Goal: Task Accomplishment & Management: Manage account settings

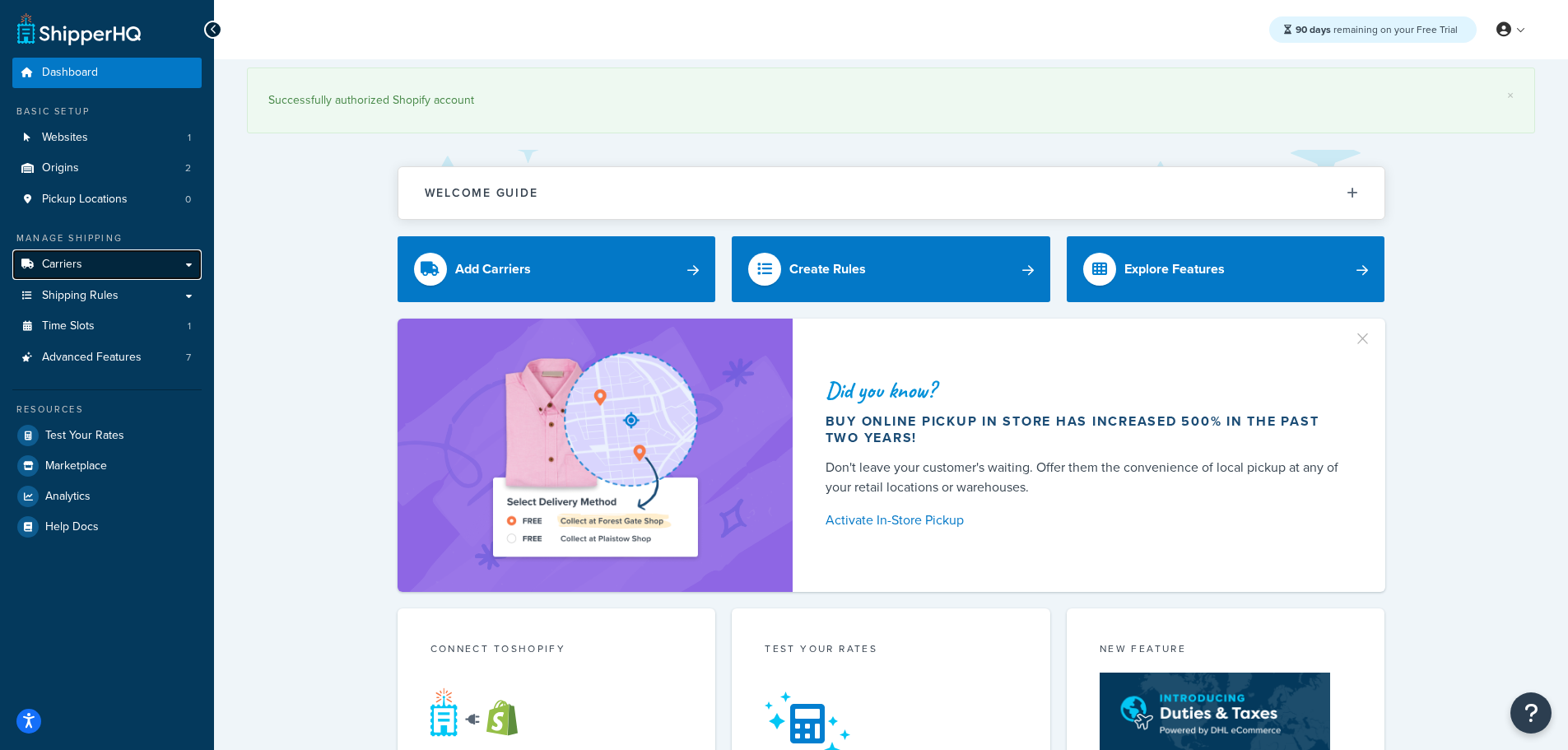
click at [63, 261] on span "Carriers" at bounding box center [62, 264] width 40 height 14
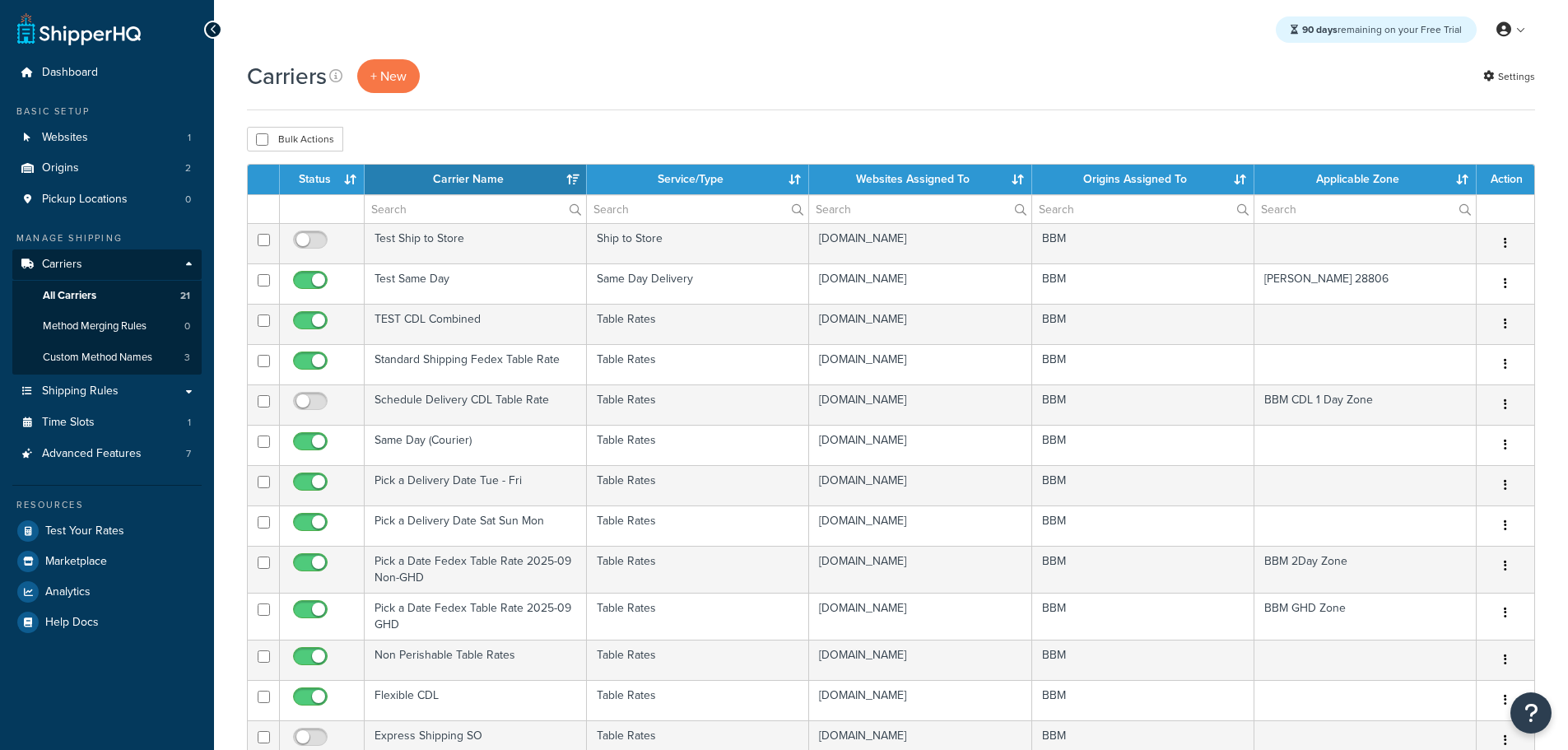
select select "15"
click at [121, 316] on link "Method Merging Rules 0" at bounding box center [106, 327] width 189 height 30
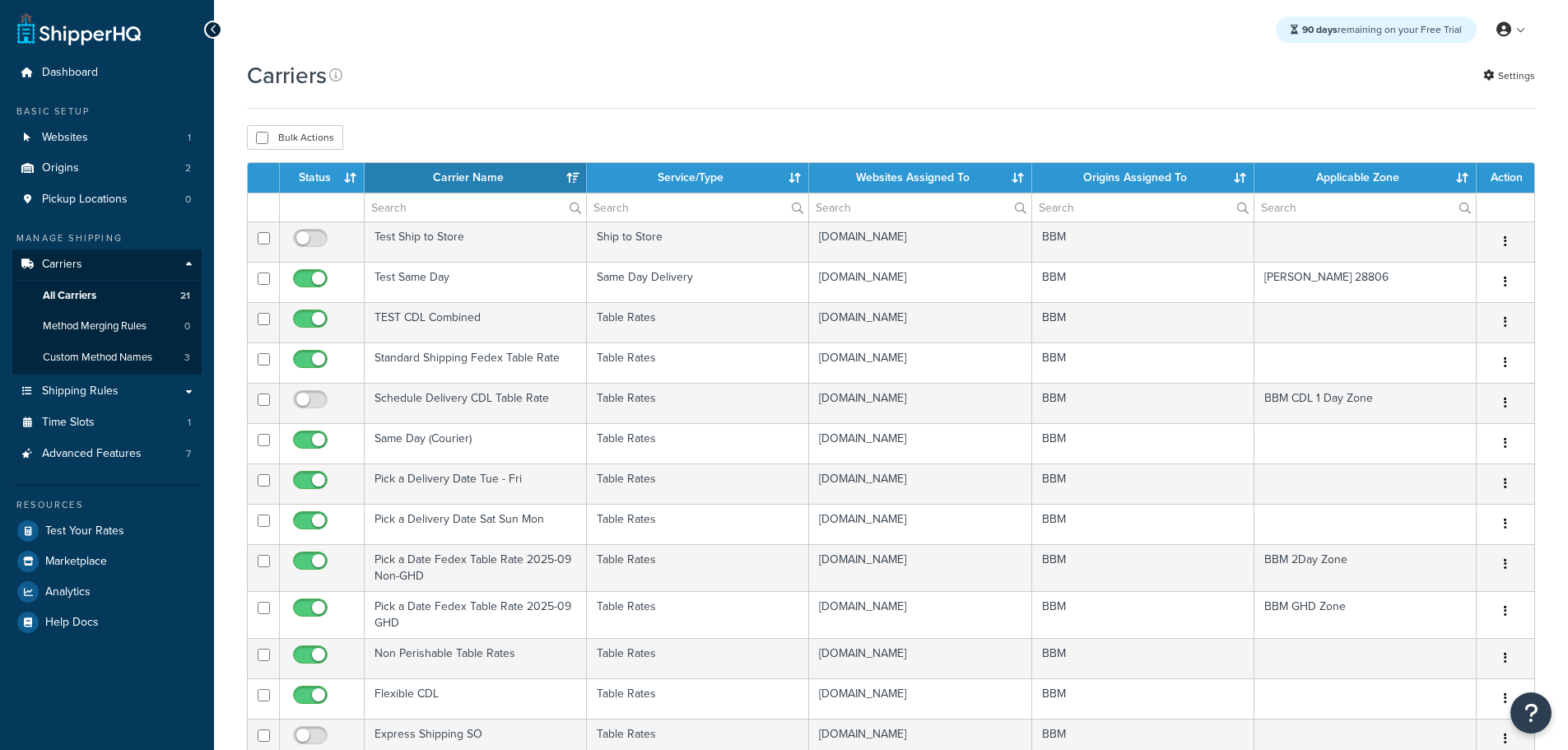
select select "15"
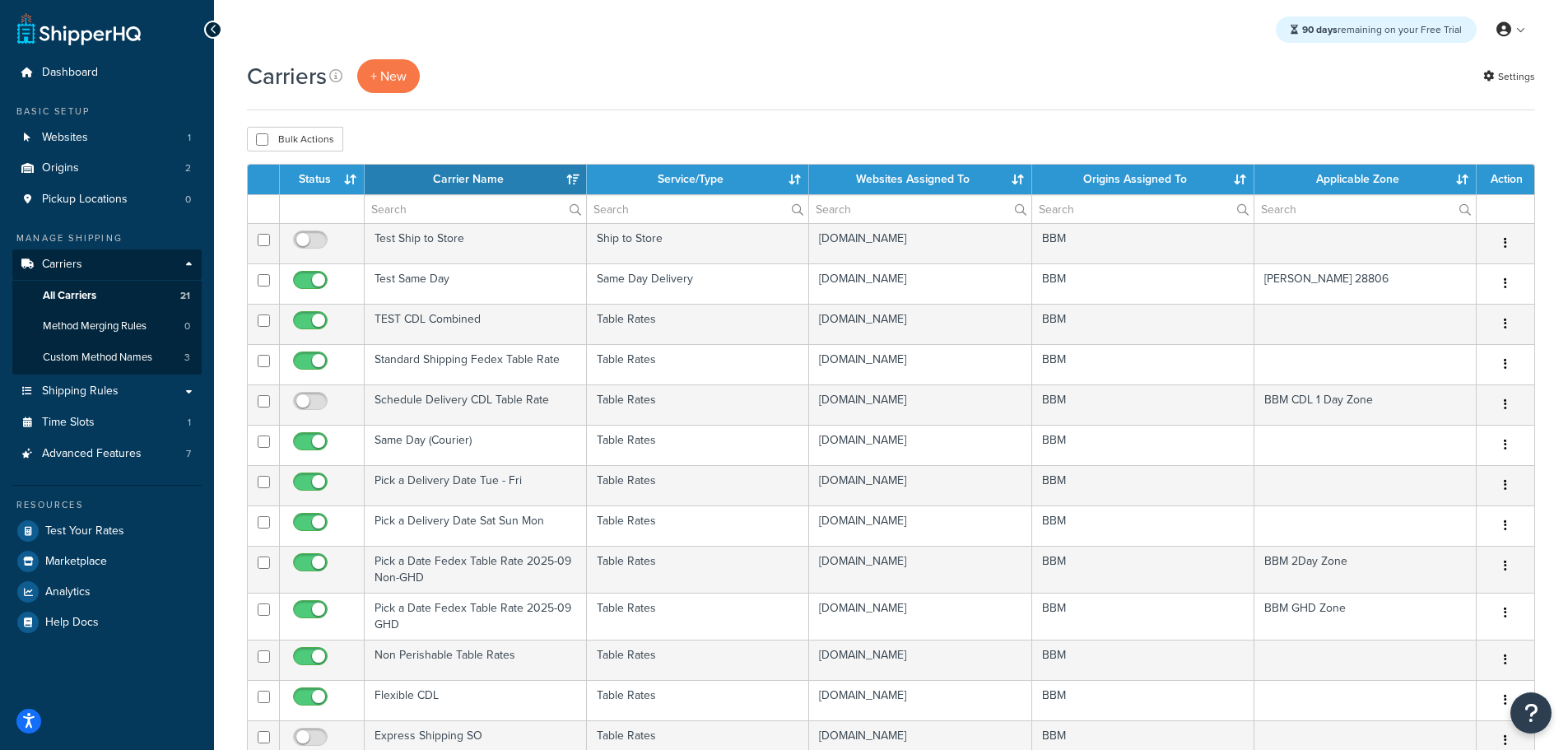
click at [324, 178] on th "Status" at bounding box center [322, 178] width 85 height 29
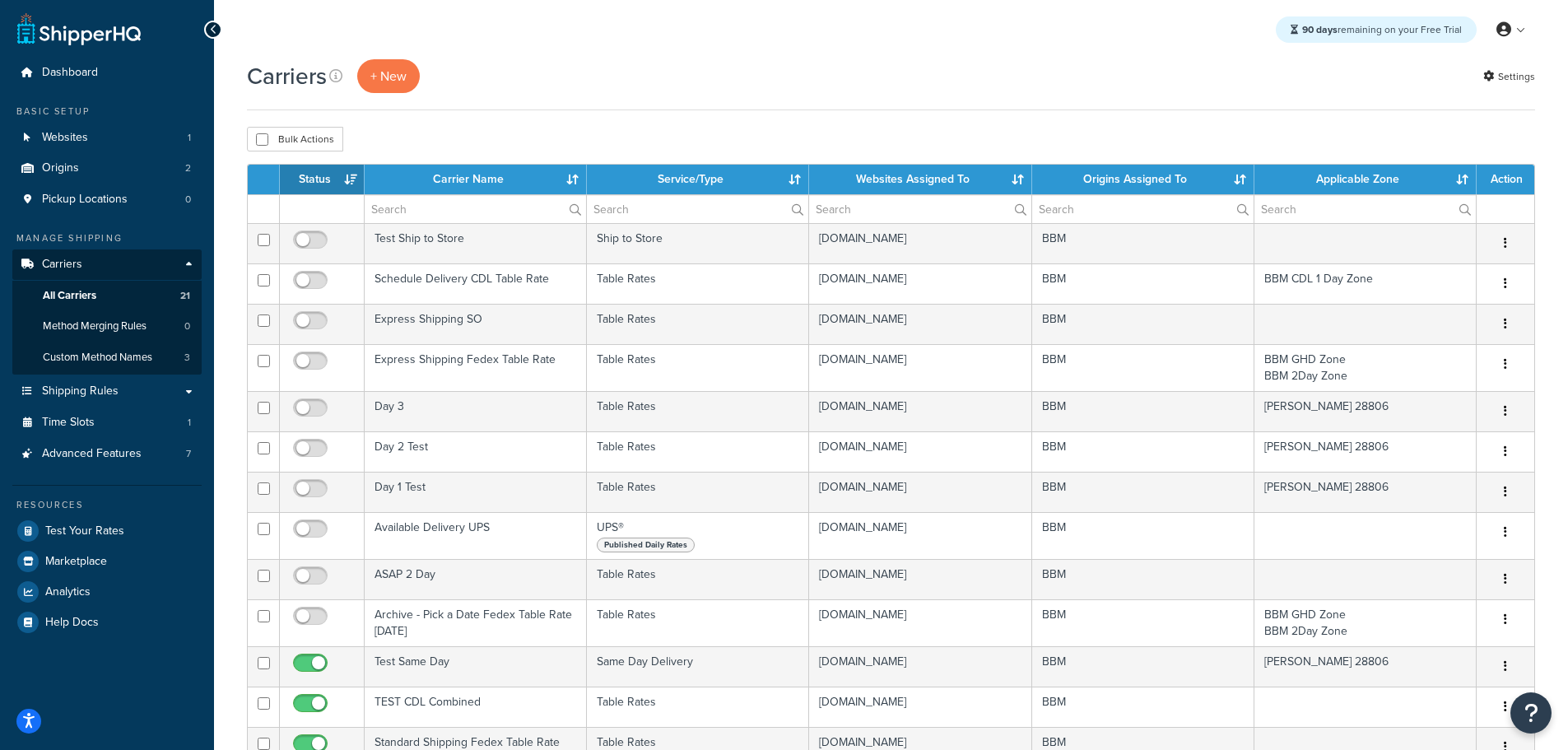
click at [317, 182] on th "Status" at bounding box center [322, 178] width 85 height 29
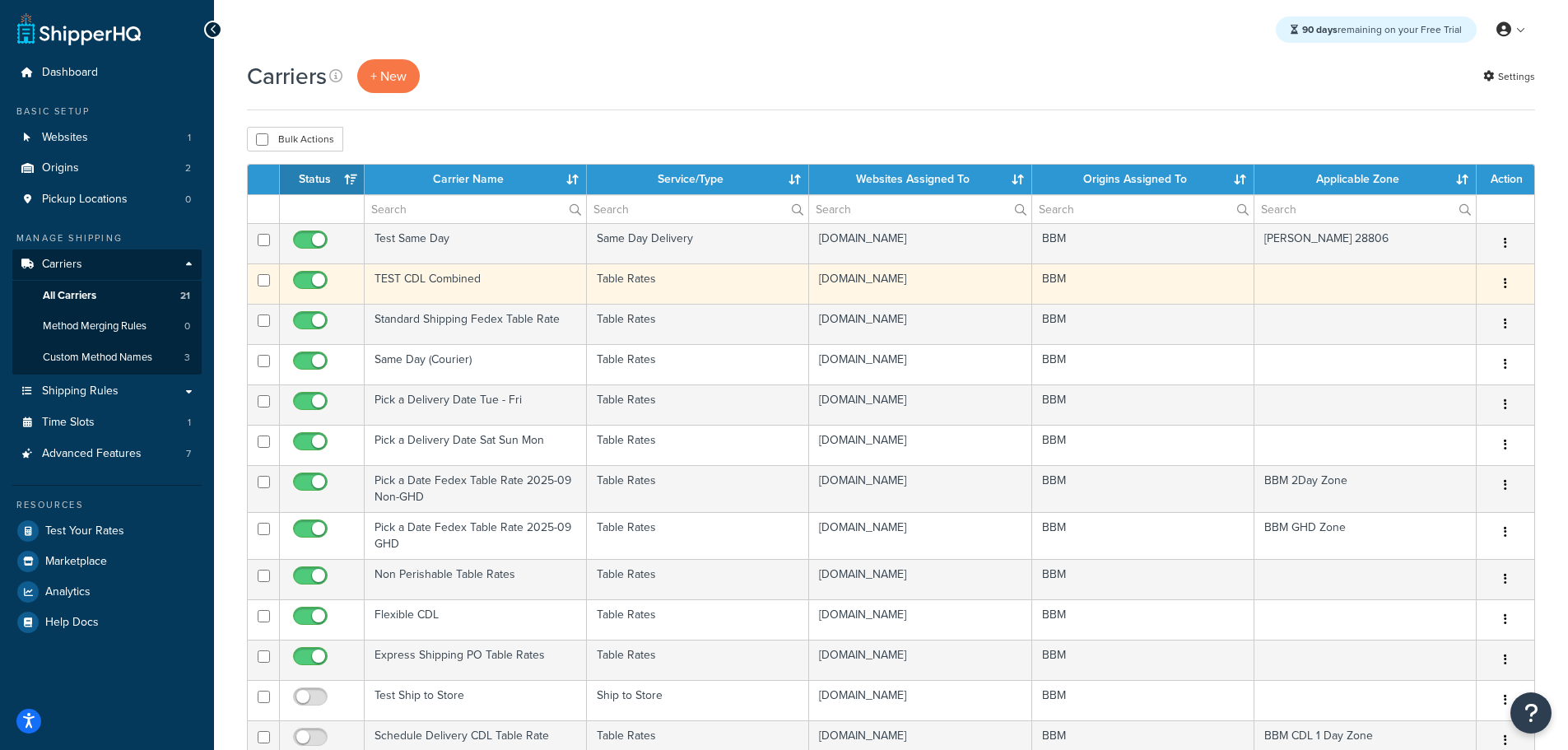
click at [414, 277] on td "TEST CDL Combined" at bounding box center [476, 283] width 222 height 40
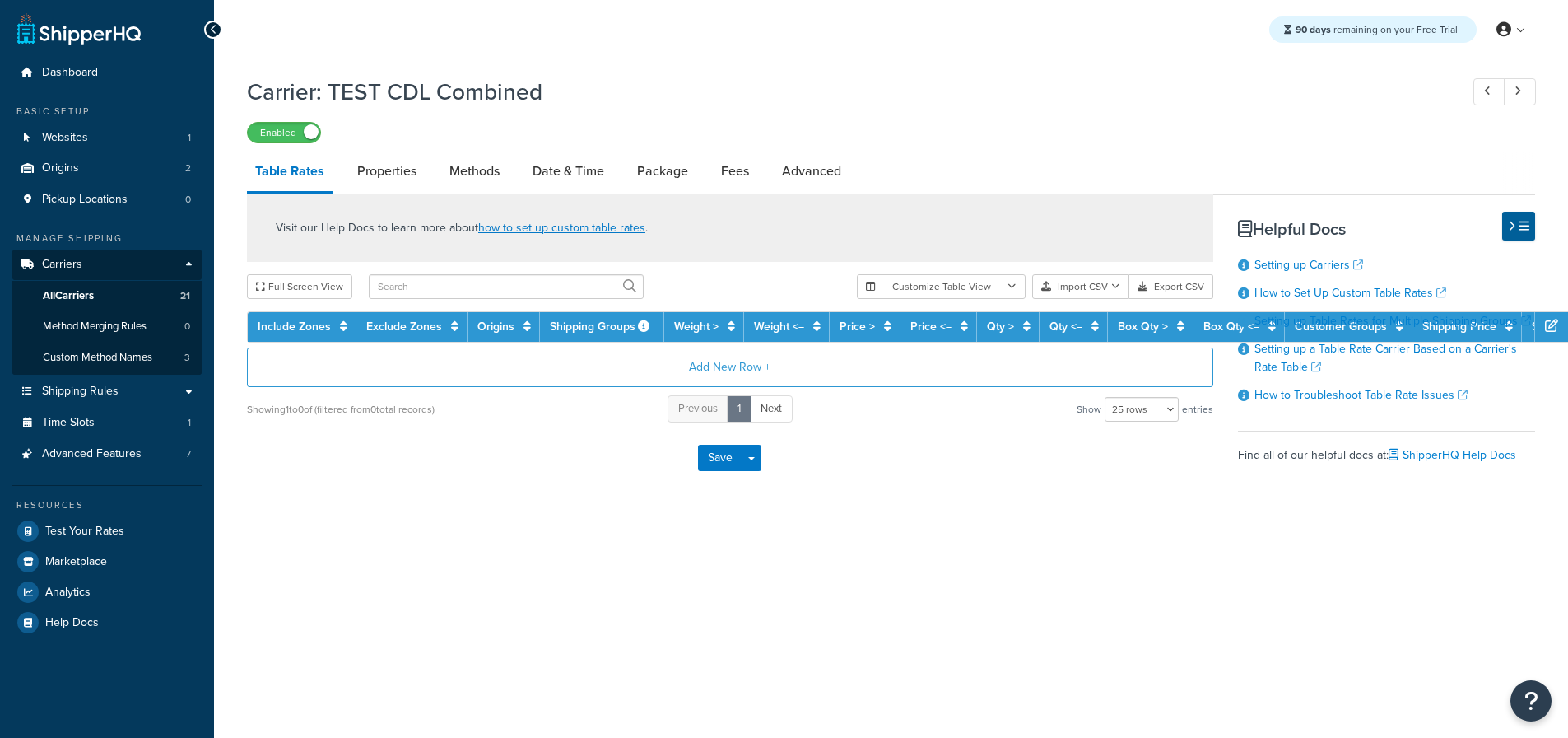
select select "25"
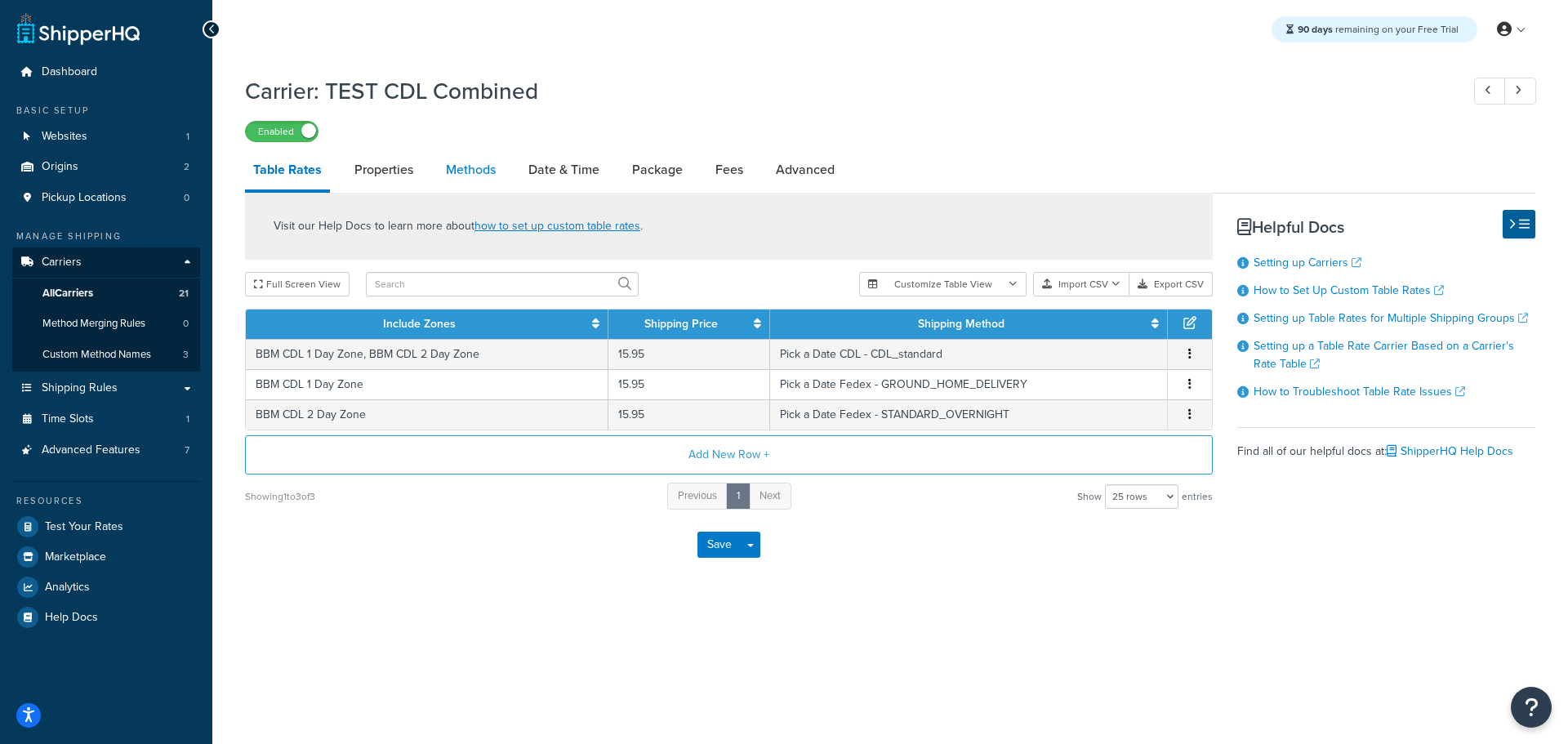
click at [480, 169] on link "Methods" at bounding box center [471, 170] width 66 height 40
select select "25"
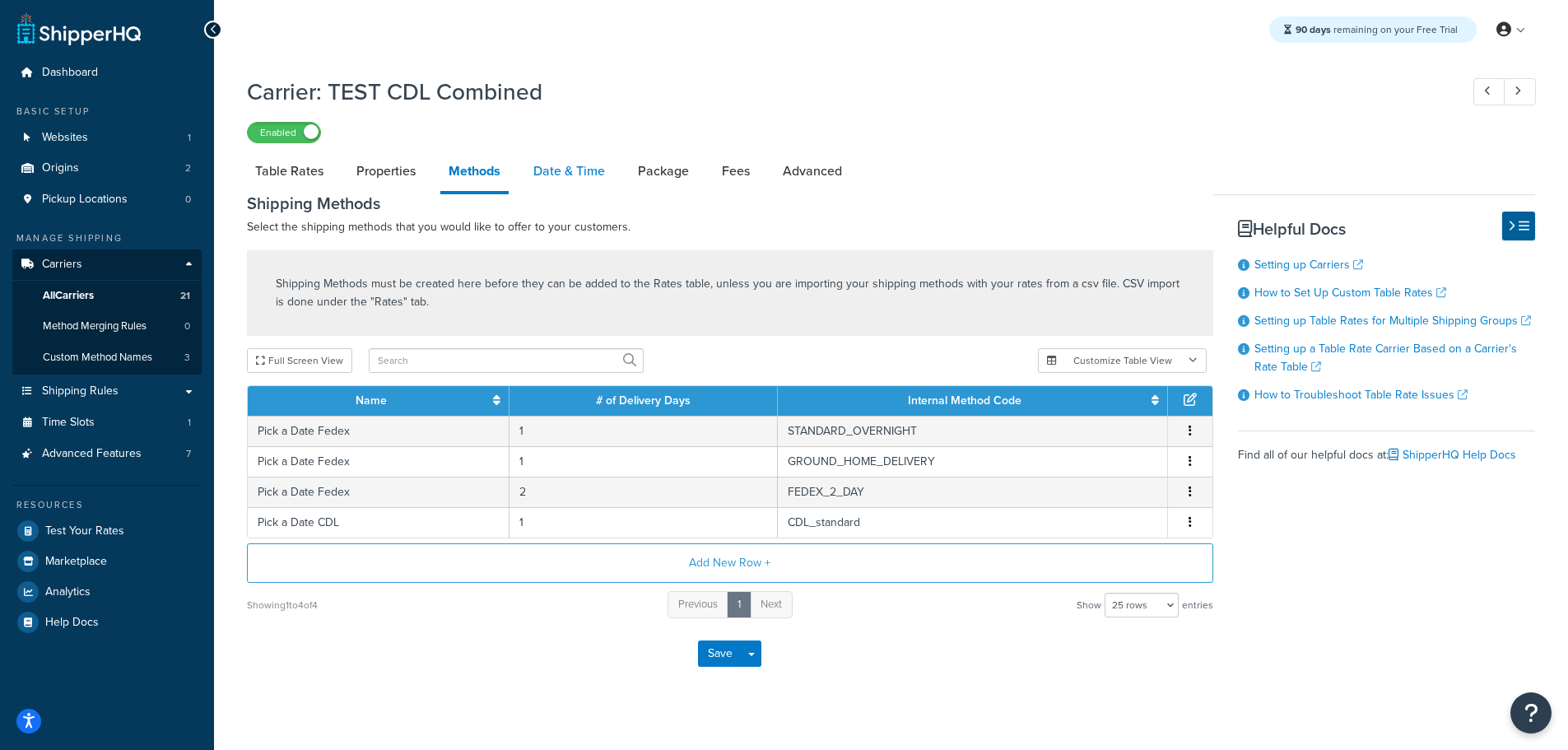
click at [560, 164] on link "Date & Time" at bounding box center [569, 171] width 88 height 40
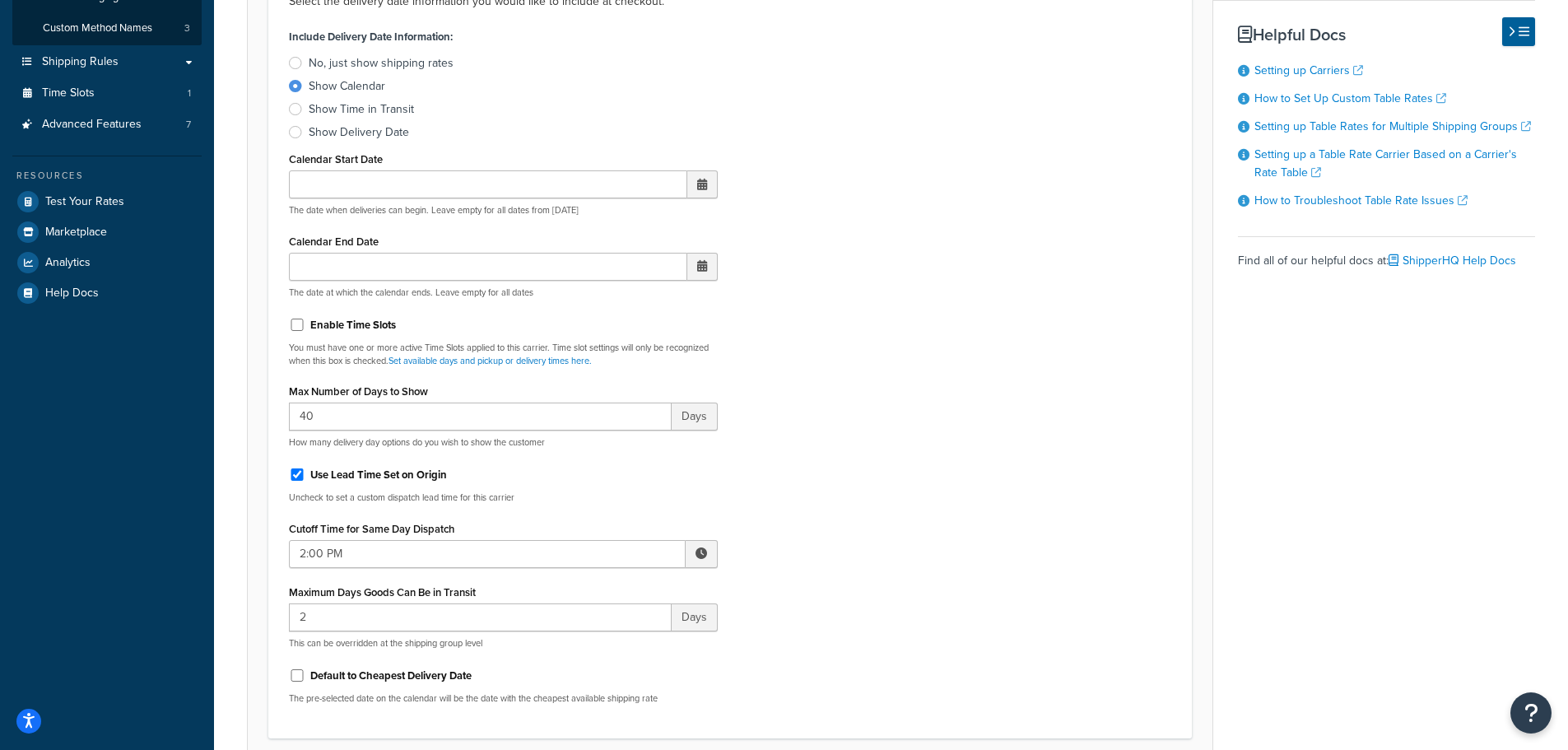
scroll to position [411, 0]
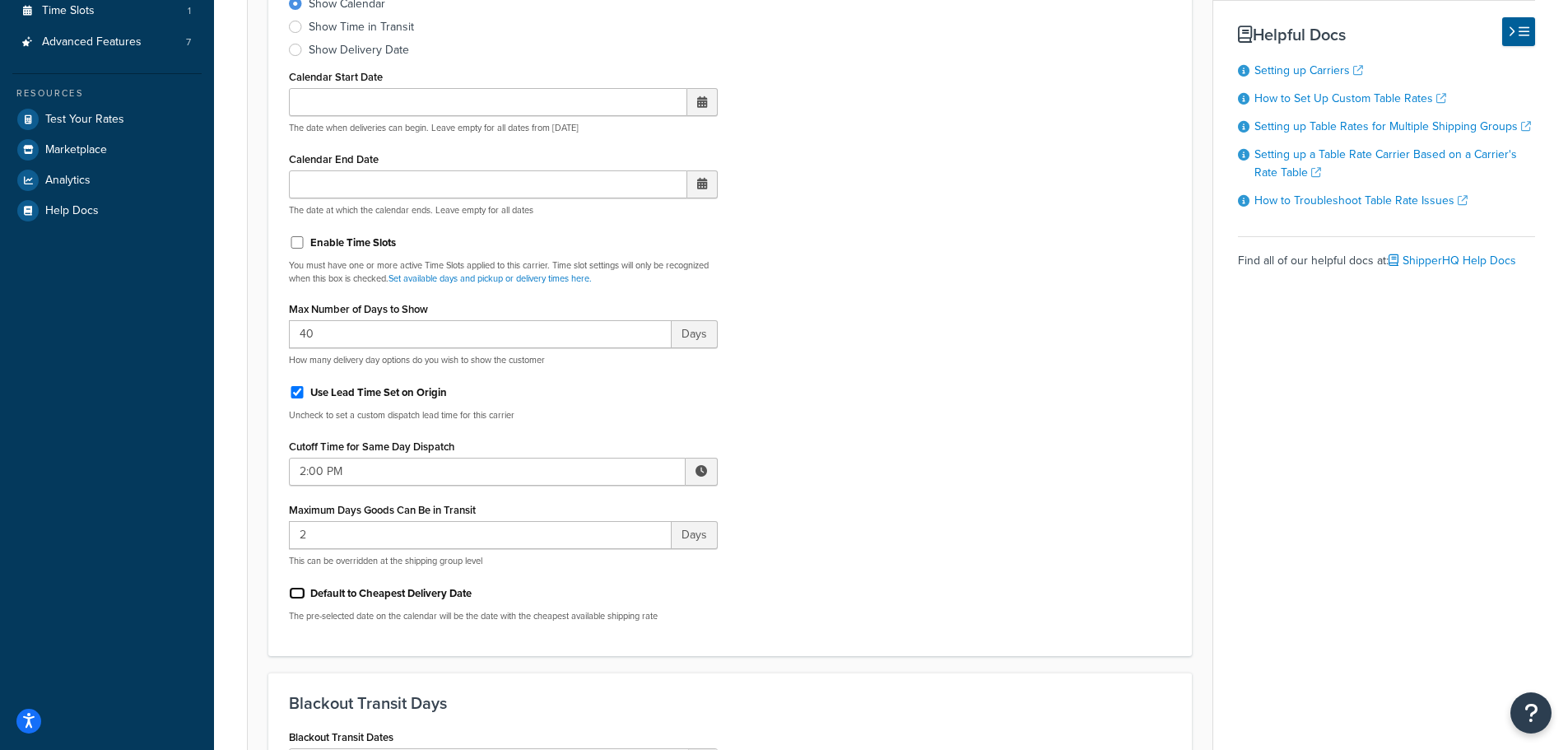
click at [302, 592] on input "Default to Cheapest Delivery Date" at bounding box center [296, 592] width 16 height 12
drag, startPoint x: 294, startPoint y: 594, endPoint x: 312, endPoint y: 593, distance: 18.0
click at [297, 594] on input "Default to Cheapest Delivery Date" at bounding box center [296, 592] width 16 height 12
checkbox input "false"
click at [929, 451] on div "Include Delivery Date Information: No, just show shipping rates Show Calendar S…" at bounding box center [729, 288] width 907 height 692
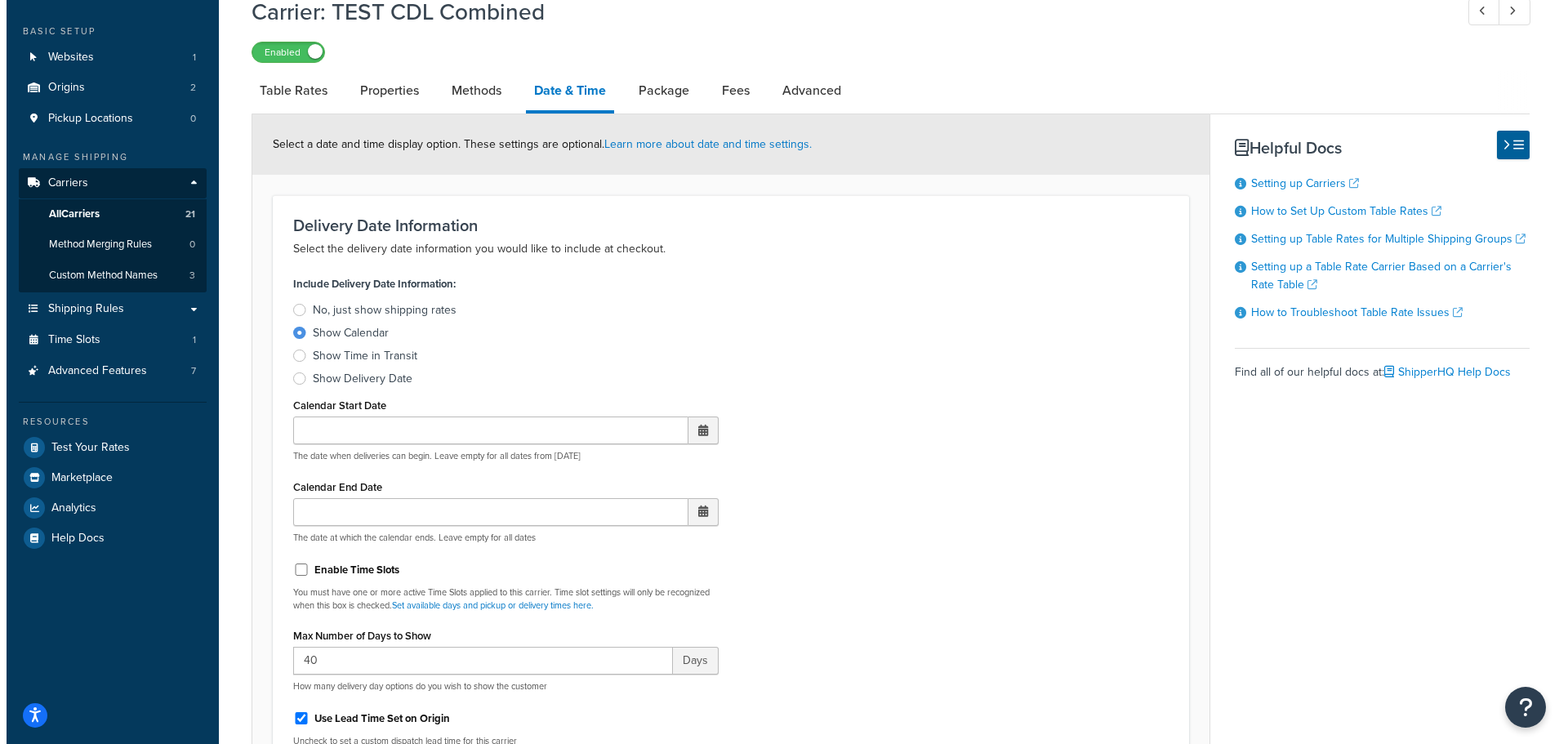
scroll to position [0, 0]
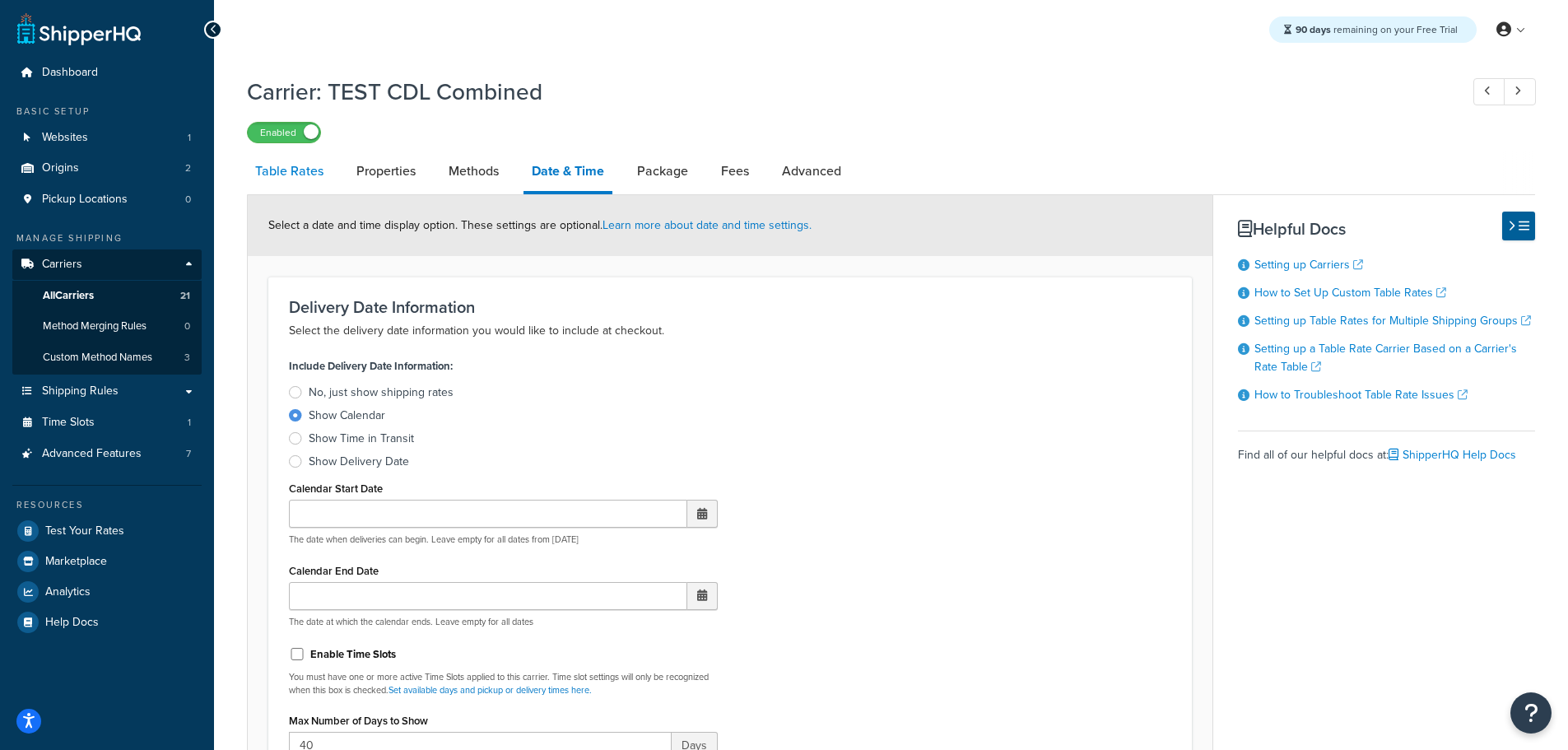
click at [306, 166] on link "Table Rates" at bounding box center [289, 171] width 85 height 40
select select "25"
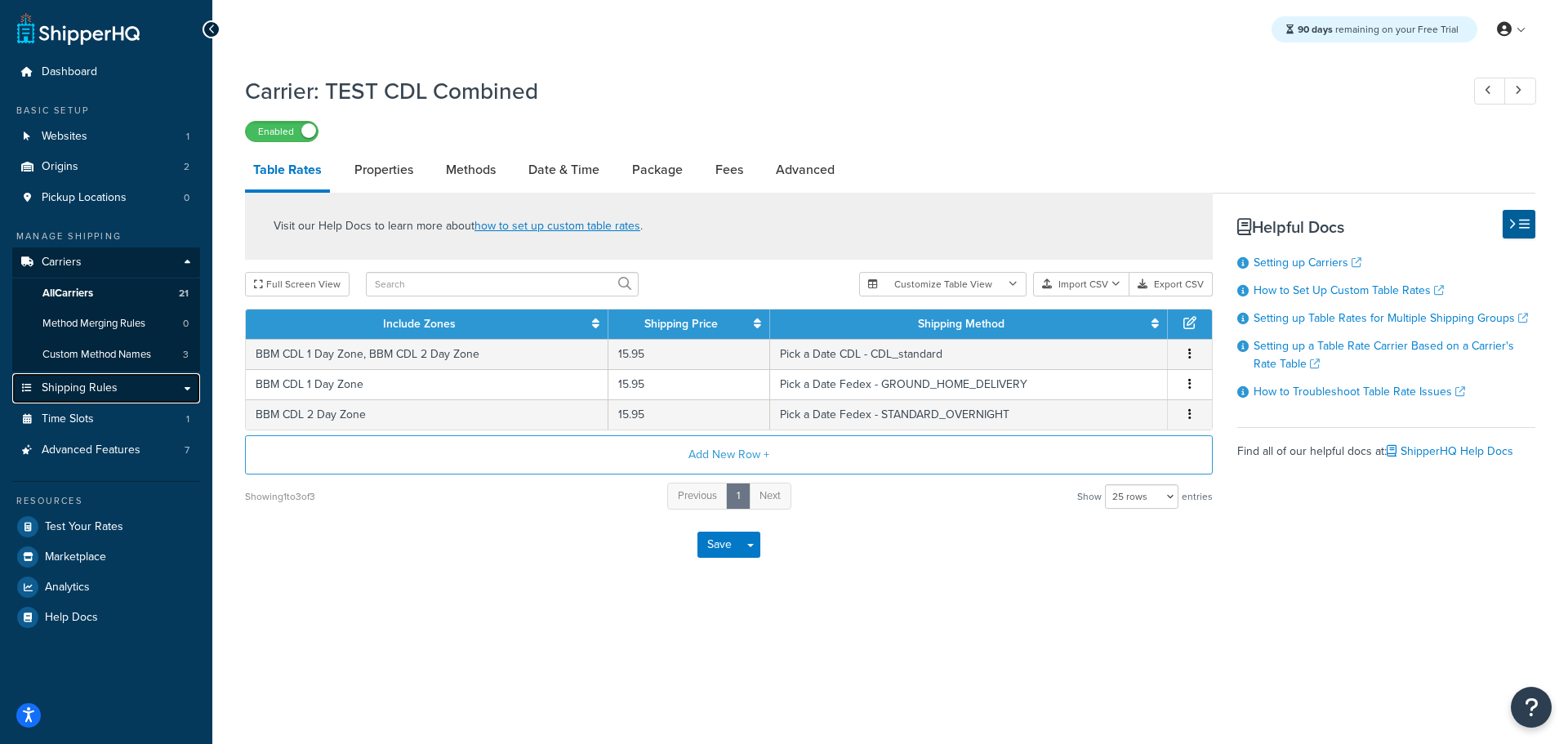
click at [114, 382] on span "Shipping Rules" at bounding box center [79, 388] width 76 height 14
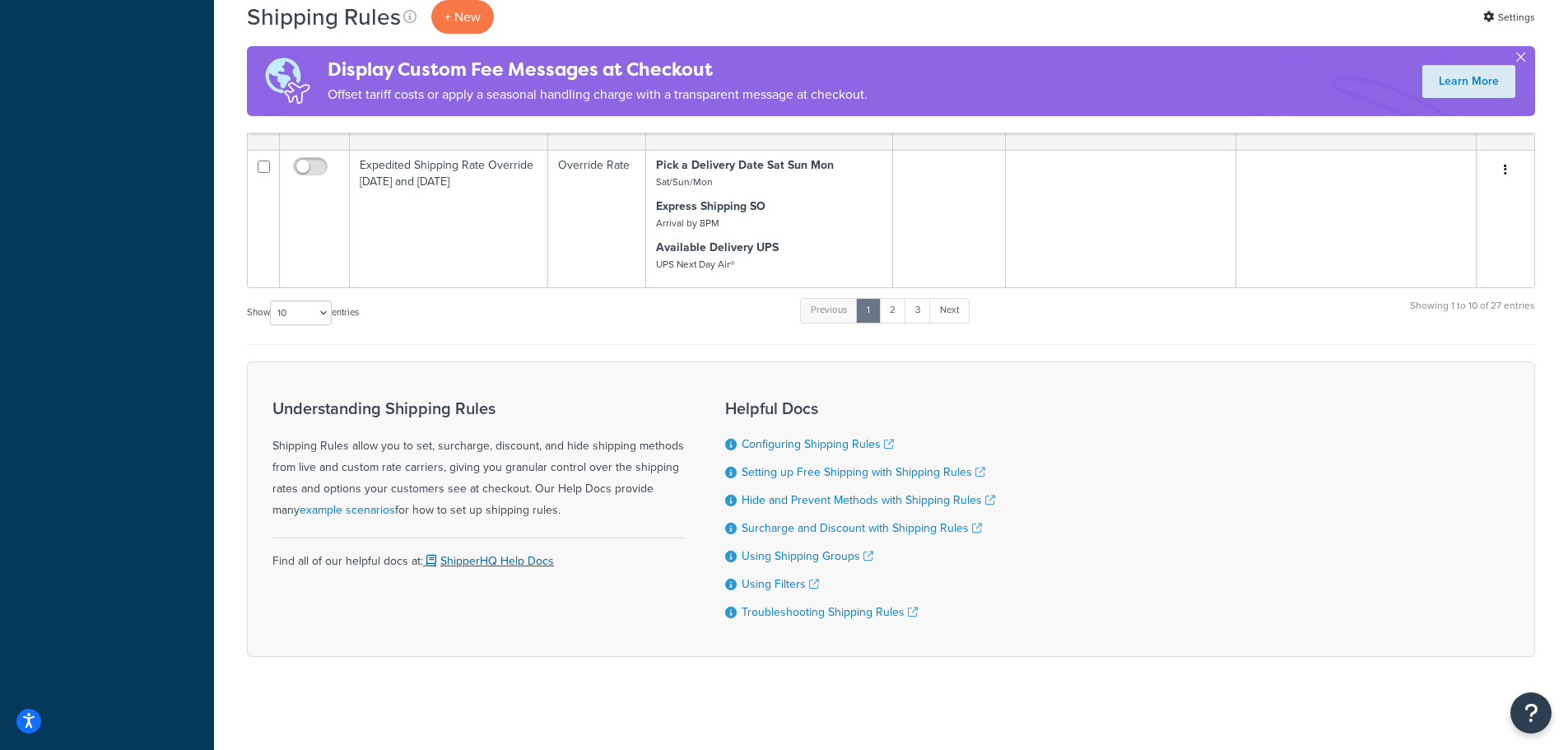
scroll to position [921, 0]
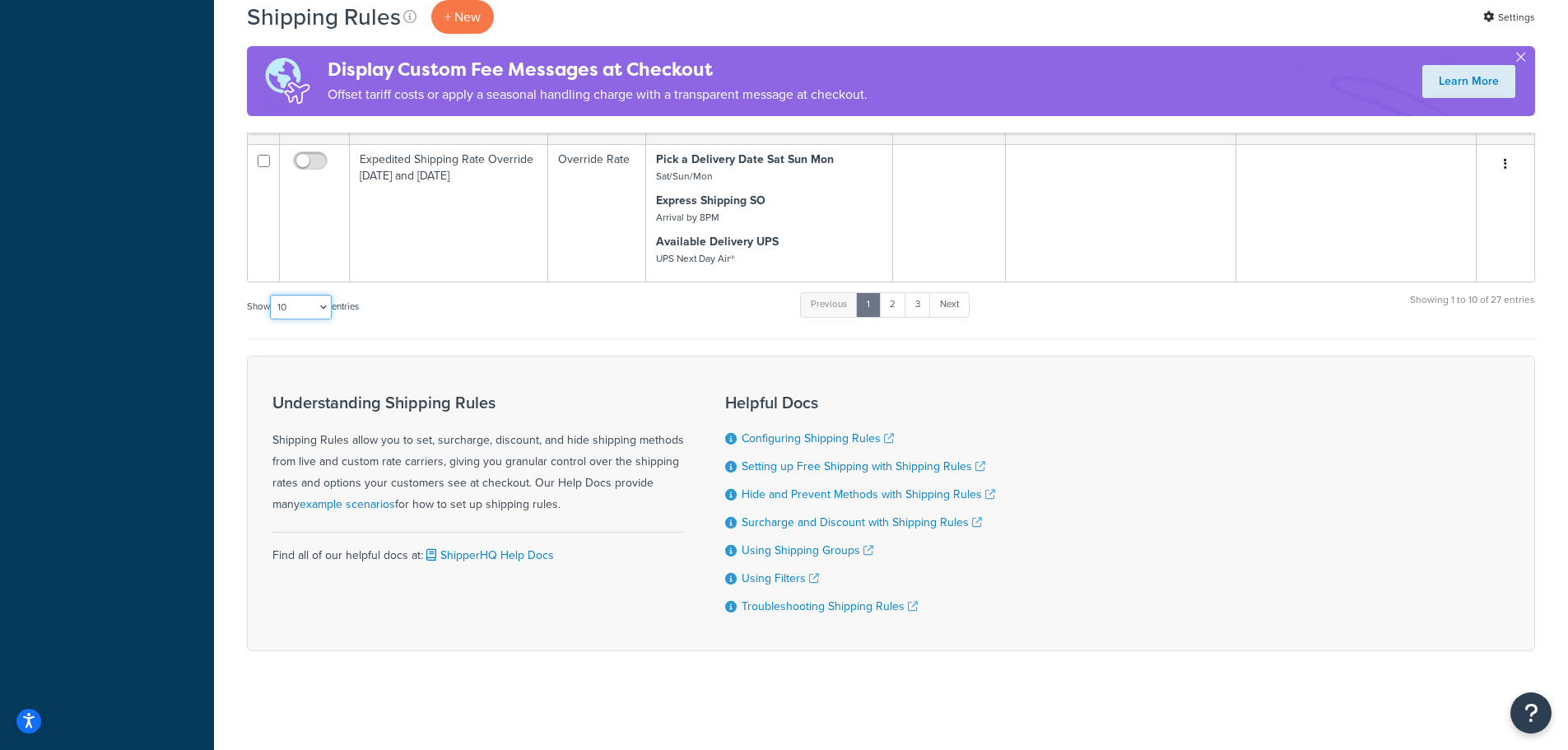
click at [324, 310] on select "10 15 25 50 100 1000" at bounding box center [300, 307] width 62 height 25
click at [272, 294] on select "10 15 25 50 100 1000" at bounding box center [300, 307] width 62 height 25
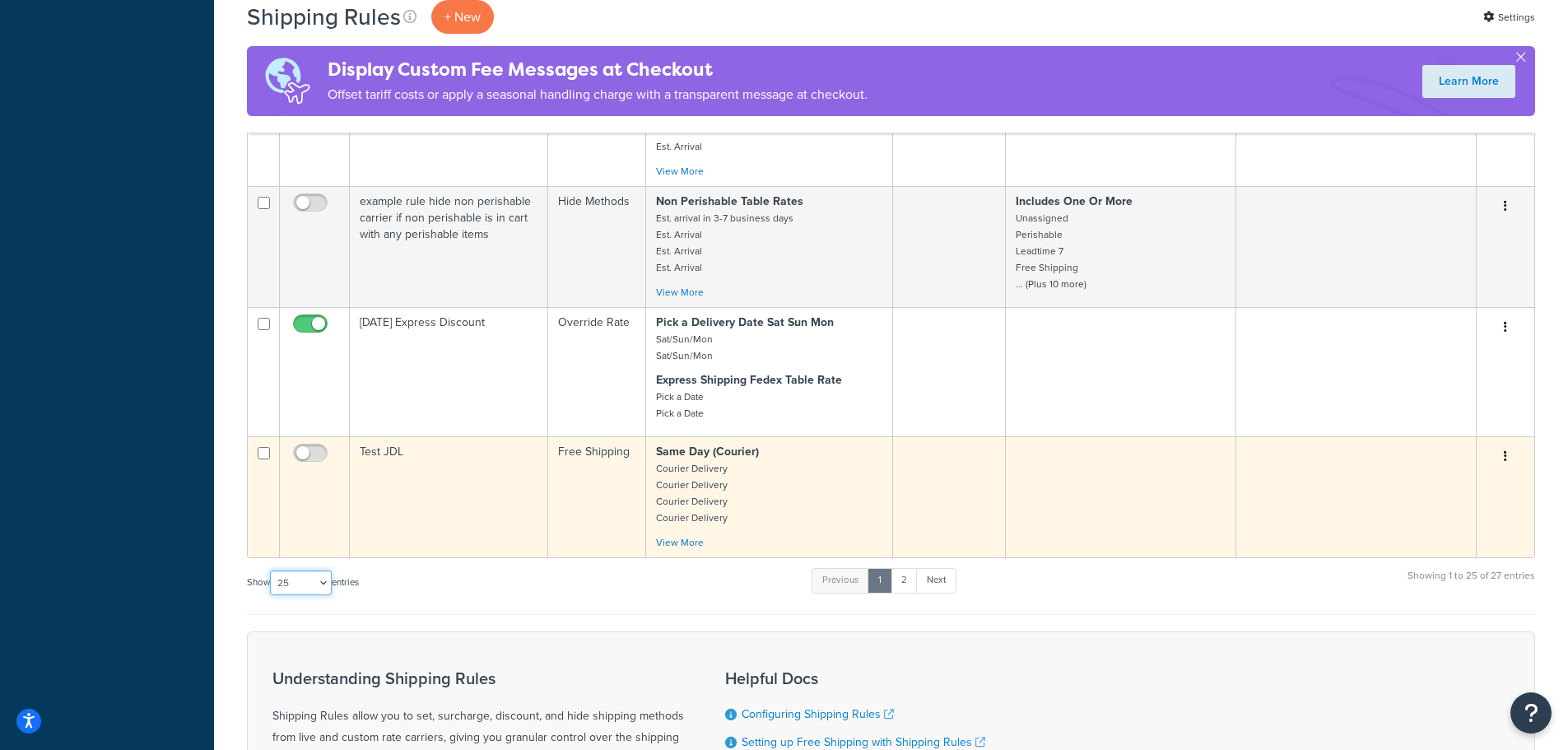
scroll to position [2513, 0]
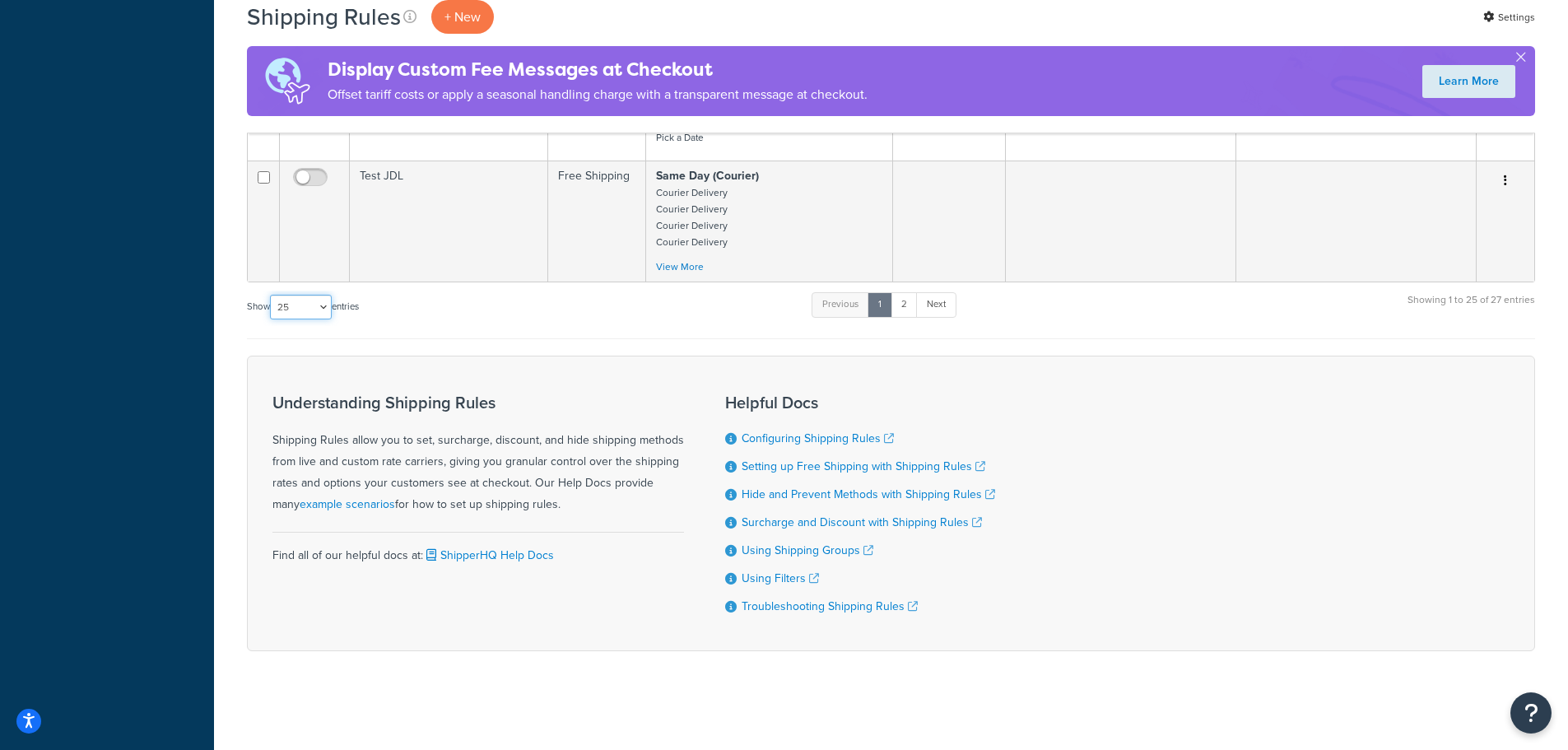
click at [313, 304] on select "10 15 25 50 100 1000" at bounding box center [300, 307] width 62 height 25
select select "50"
click at [272, 294] on select "10 15 25 50 100 1000" at bounding box center [300, 307] width 62 height 25
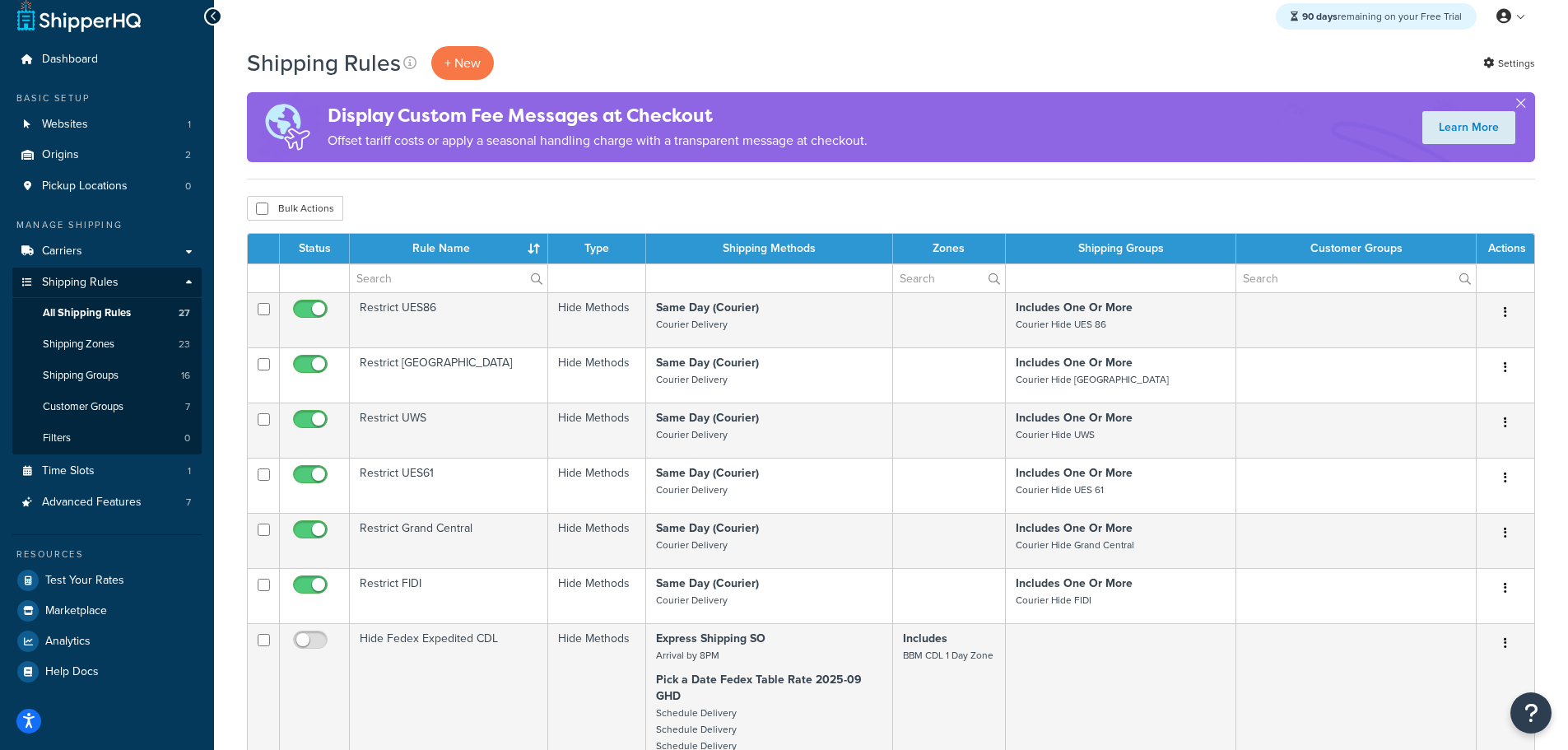
scroll to position [0, 0]
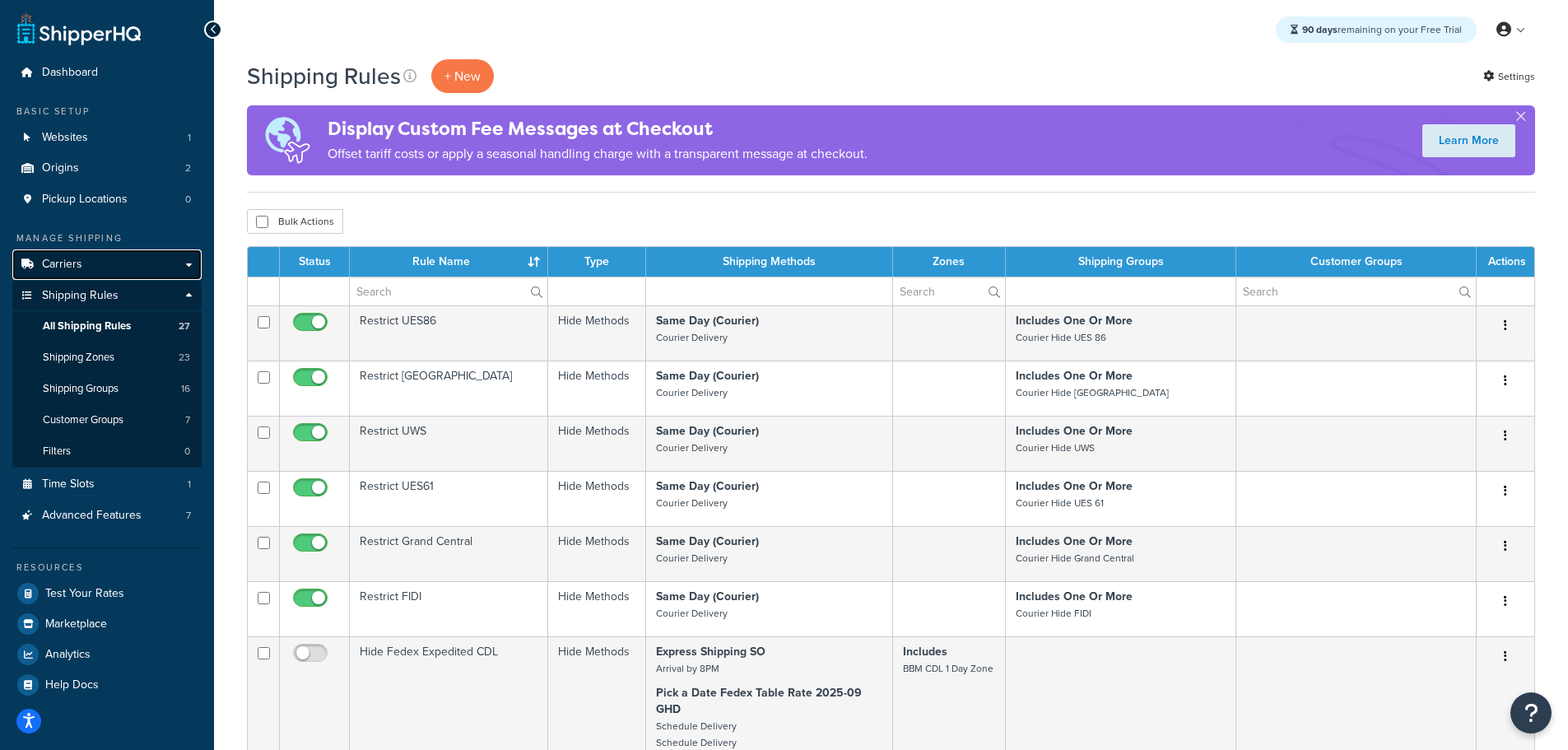
click at [74, 268] on span "Carriers" at bounding box center [62, 264] width 40 height 14
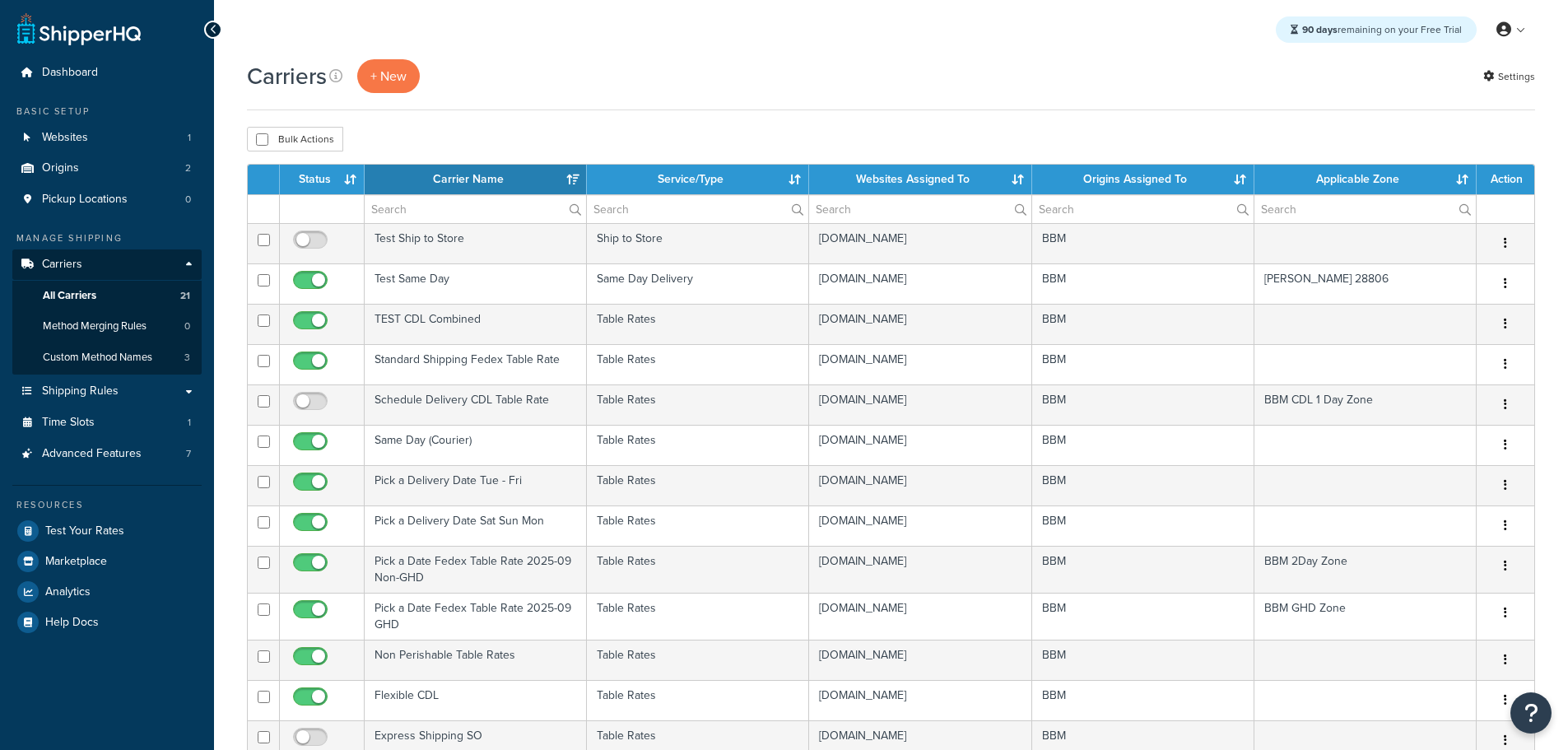
select select "15"
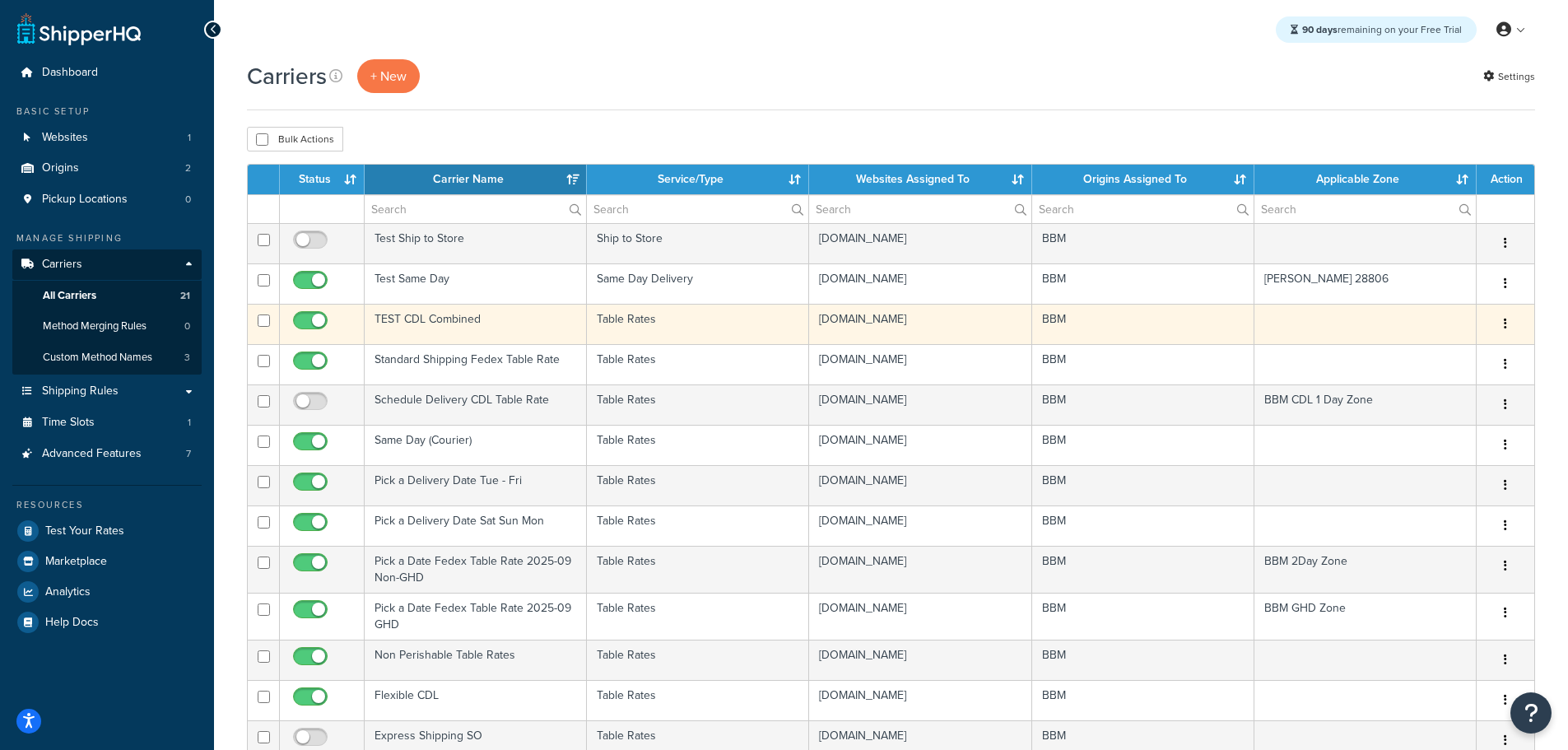
click at [427, 311] on td "TEST CDL Combined" at bounding box center [476, 324] width 222 height 40
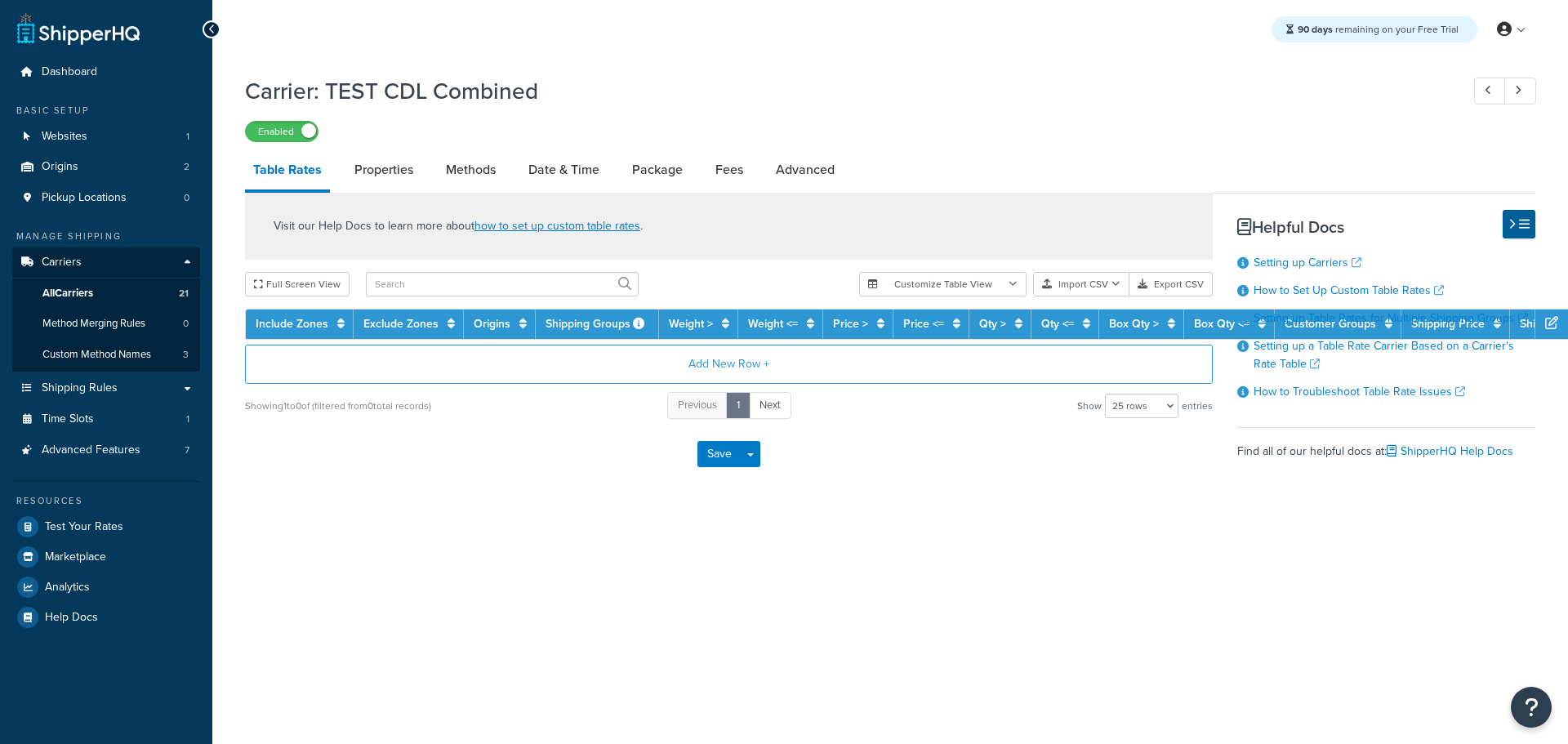
select select "25"
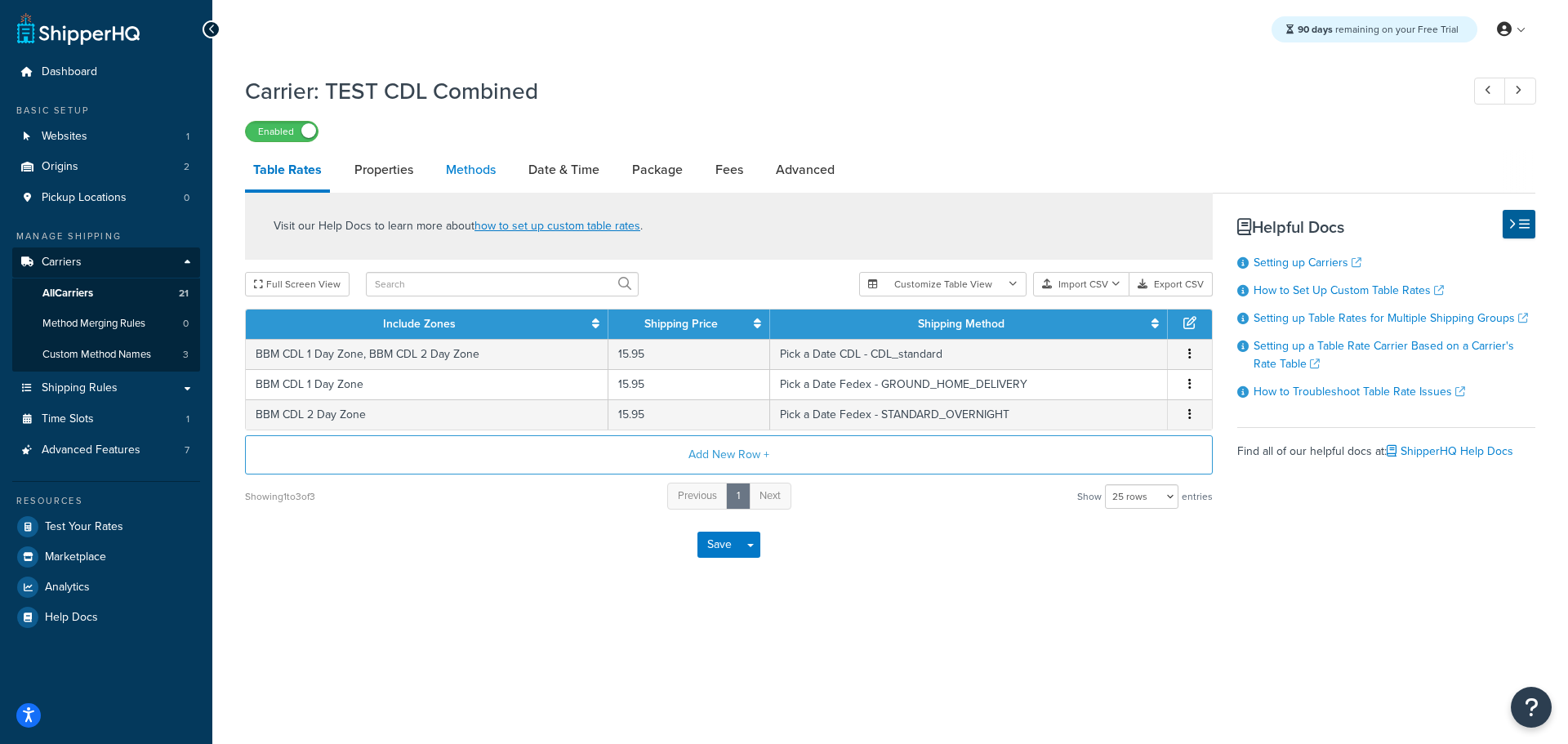
click at [485, 169] on link "Methods" at bounding box center [471, 170] width 66 height 40
select select "25"
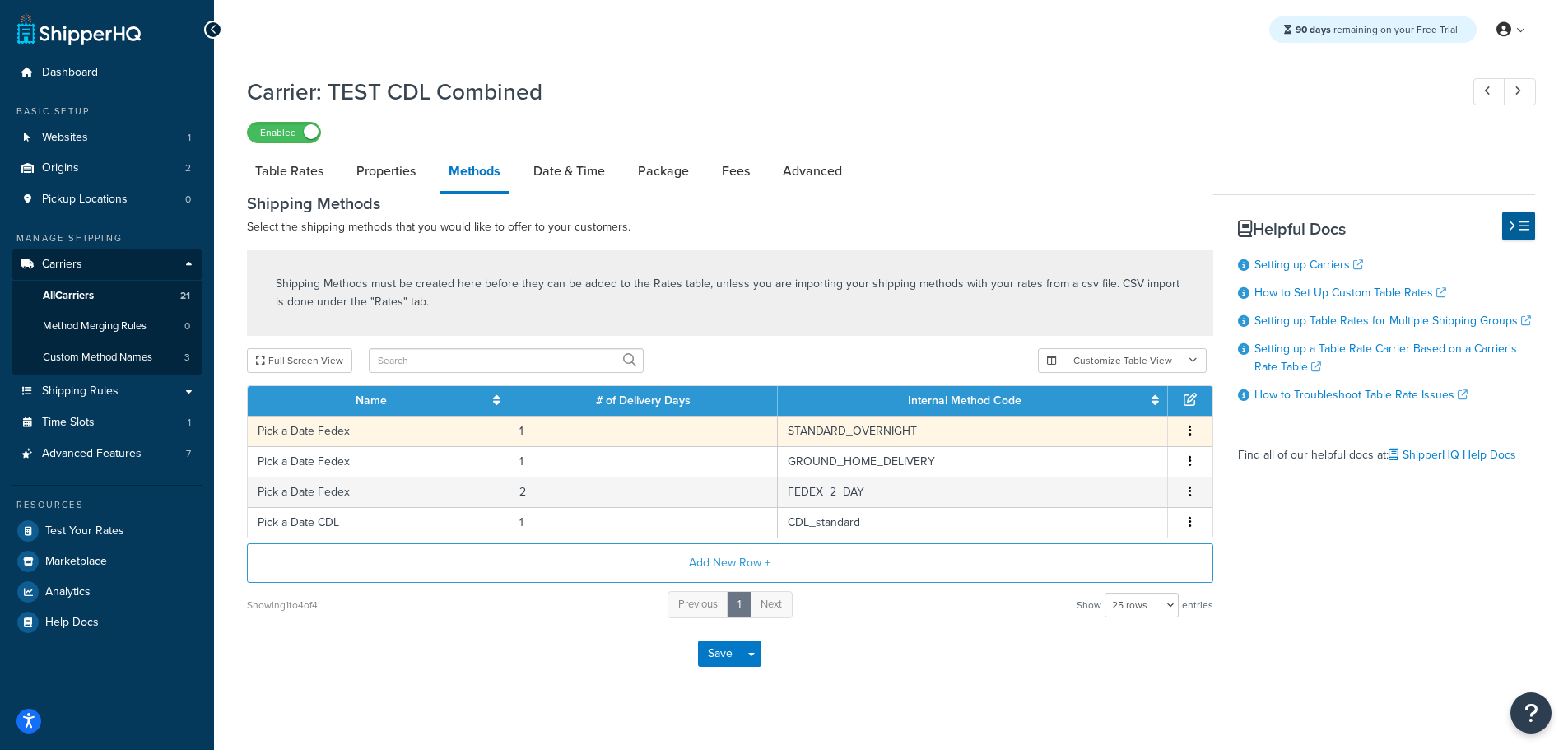
click at [392, 432] on td "Pick a Date Fedex" at bounding box center [379, 431] width 262 height 30
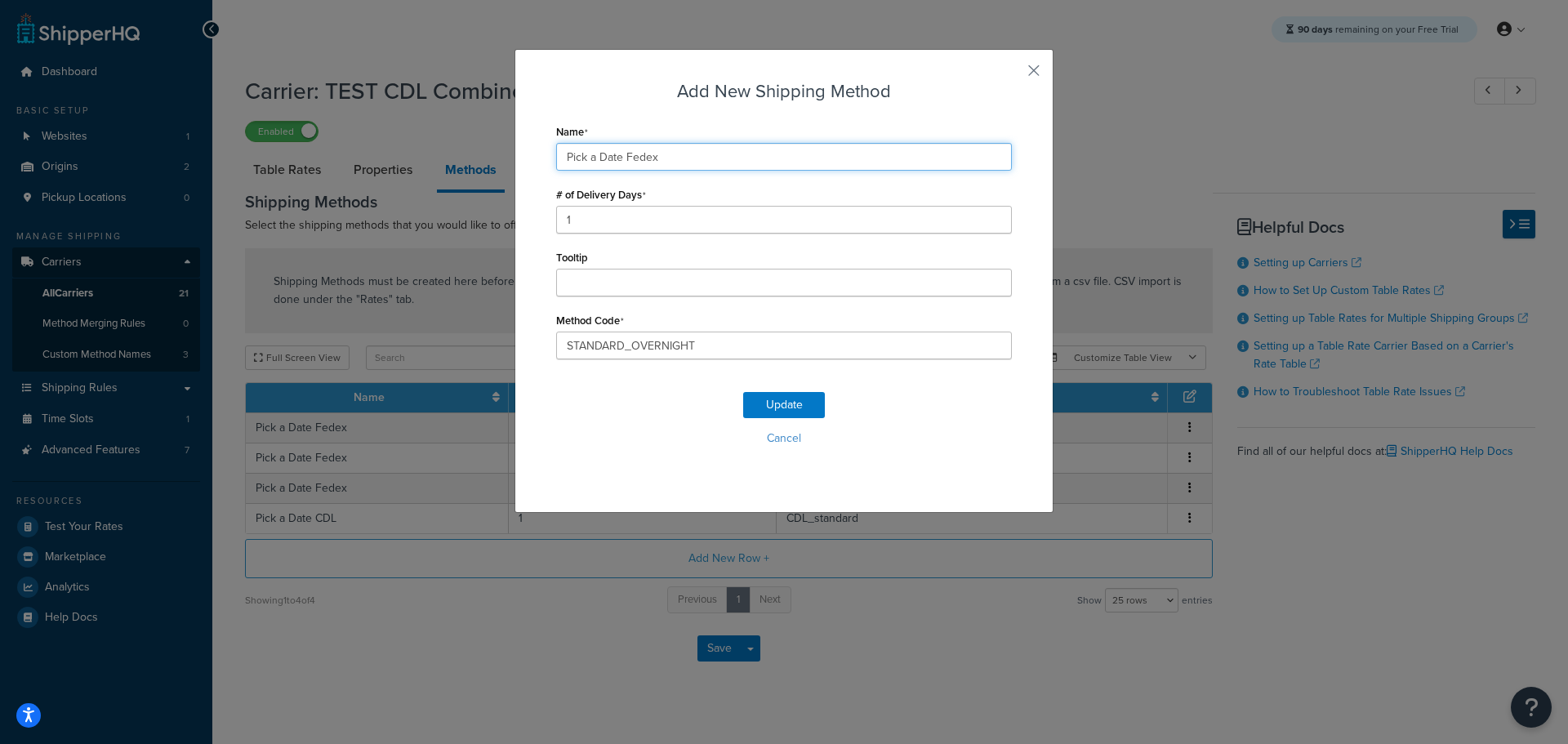
click at [633, 160] on input "Pick a Date Fedex" at bounding box center [784, 156] width 456 height 27
click at [632, 160] on input "Pick a Date Fedex" at bounding box center [784, 156] width 456 height 27
type input "Pick a Date"
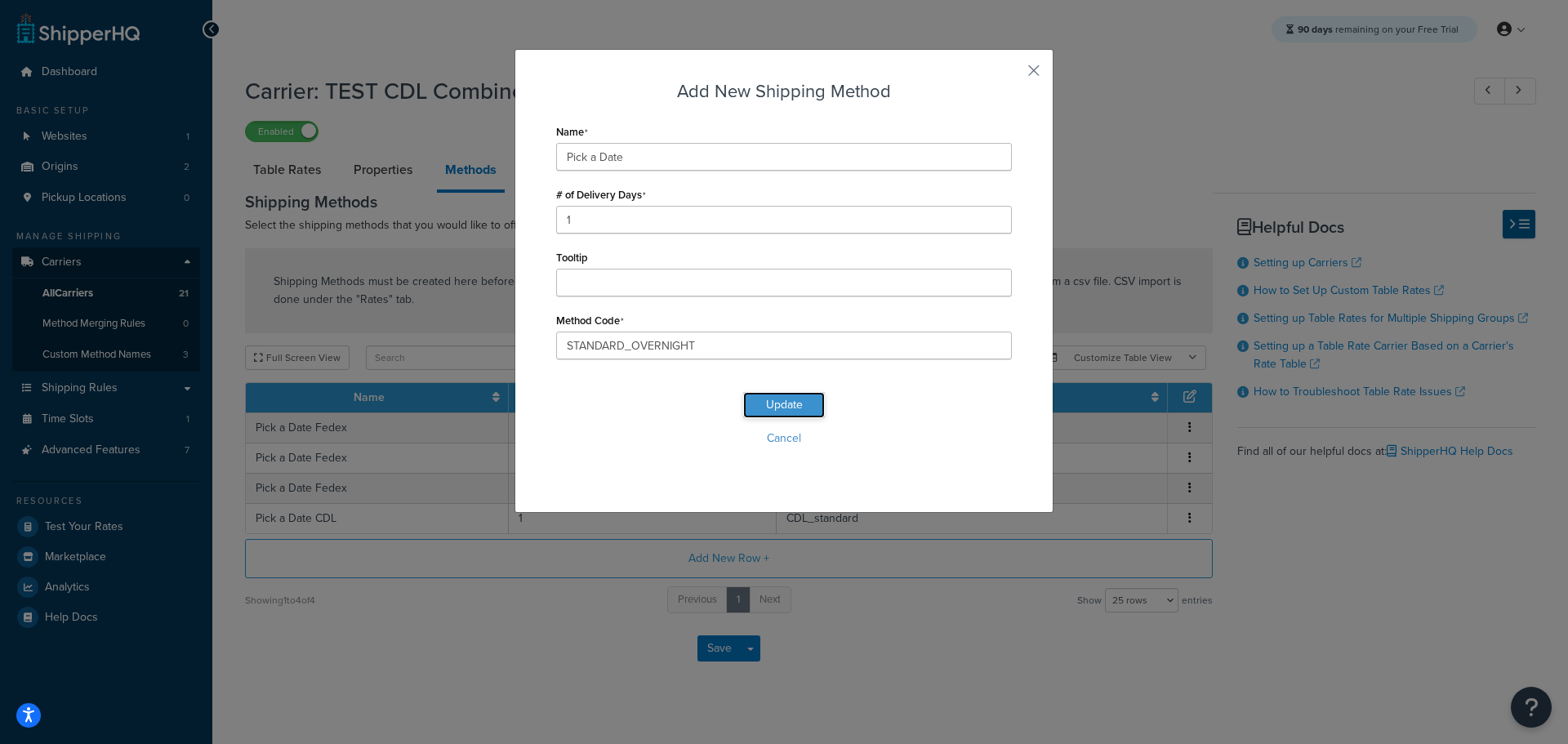
click at [796, 405] on button "Update" at bounding box center [784, 405] width 82 height 26
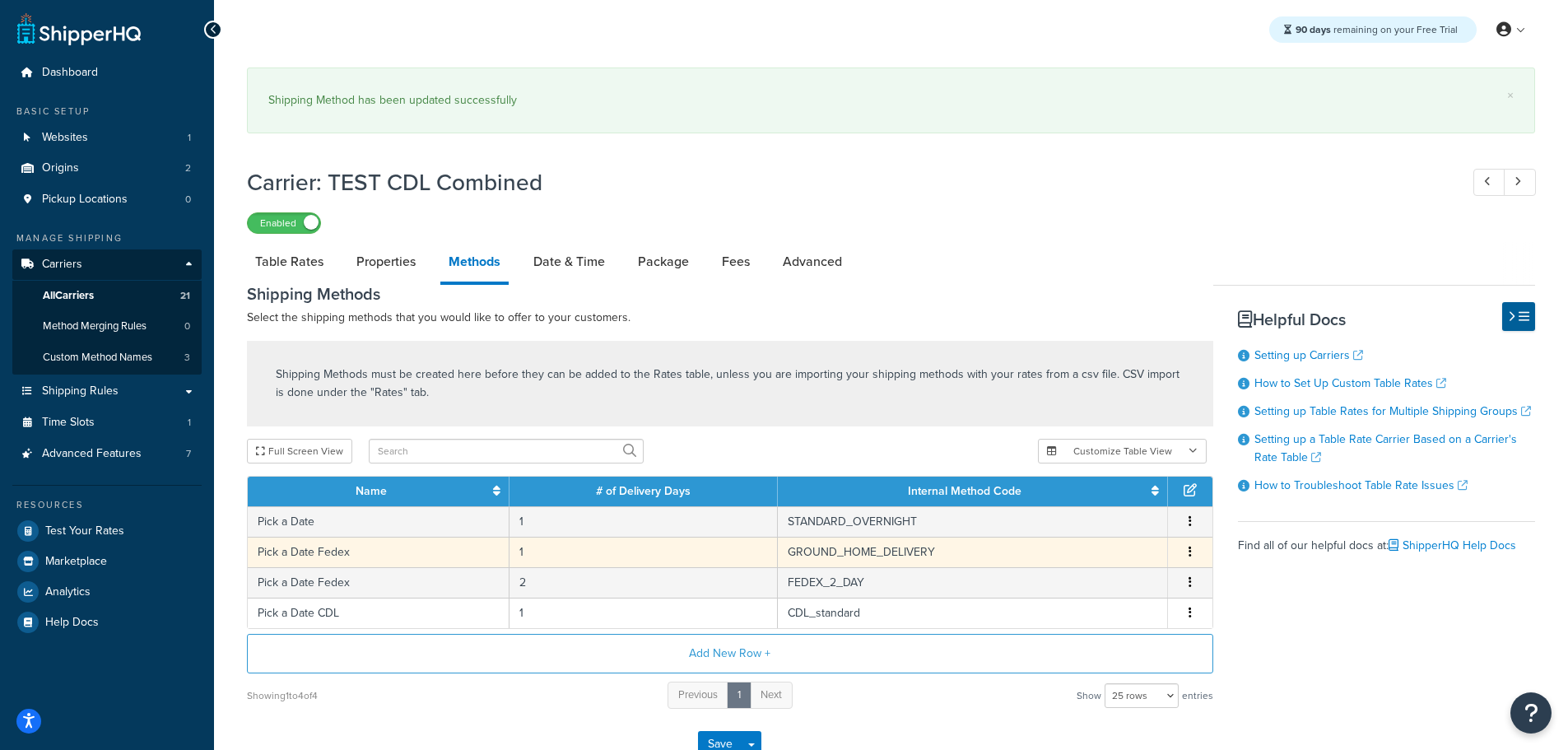
click at [327, 551] on td "Pick a Date Fedex" at bounding box center [379, 552] width 262 height 30
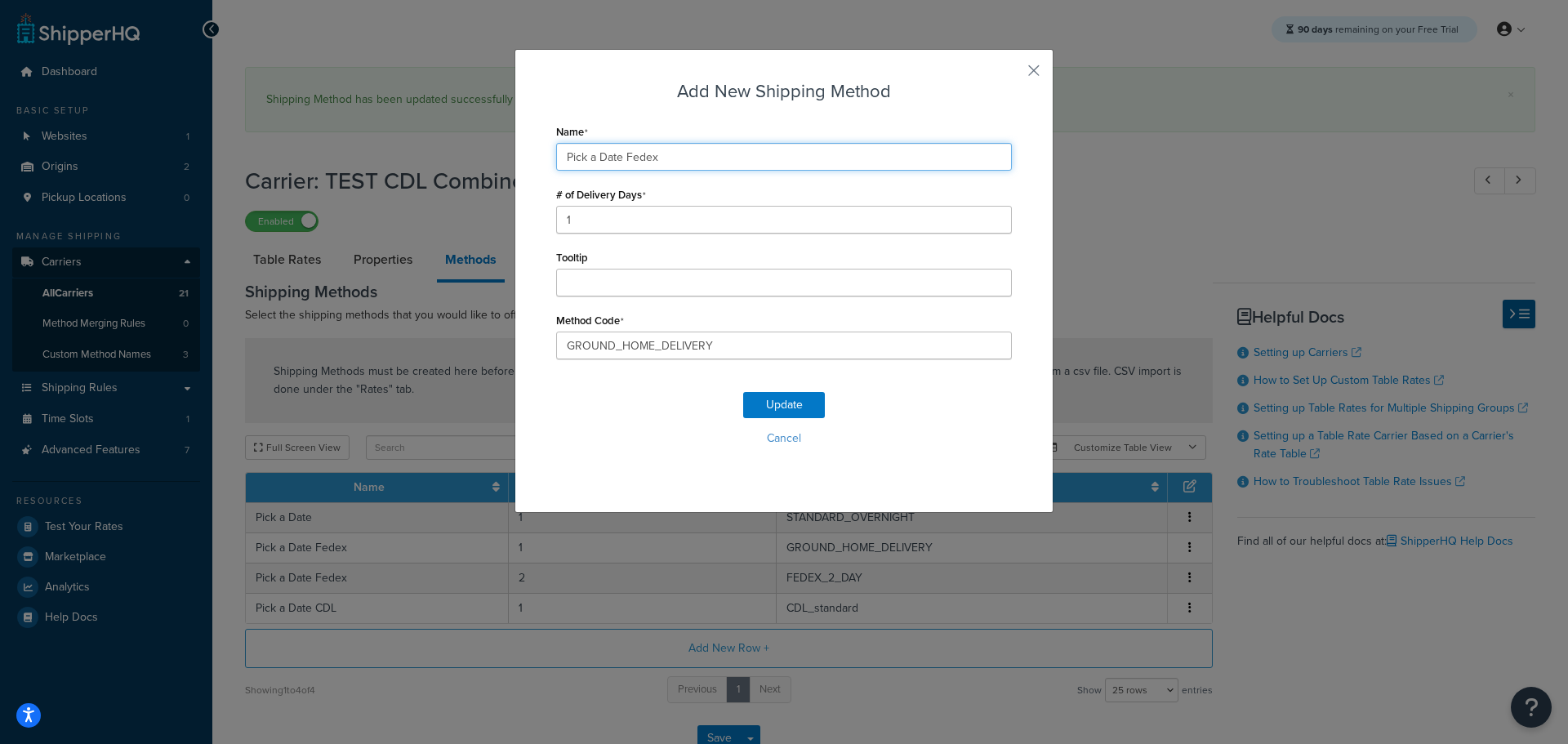
drag, startPoint x: 678, startPoint y: 153, endPoint x: 508, endPoint y: 158, distance: 170.1
click at [514, 146] on div "Add New Shipping Method Name Pick a Date Fedex # of Delivery Days 1 Tooltip Met…" at bounding box center [784, 281] width 539 height 463
paste input "text"
type input "Pick a Date"
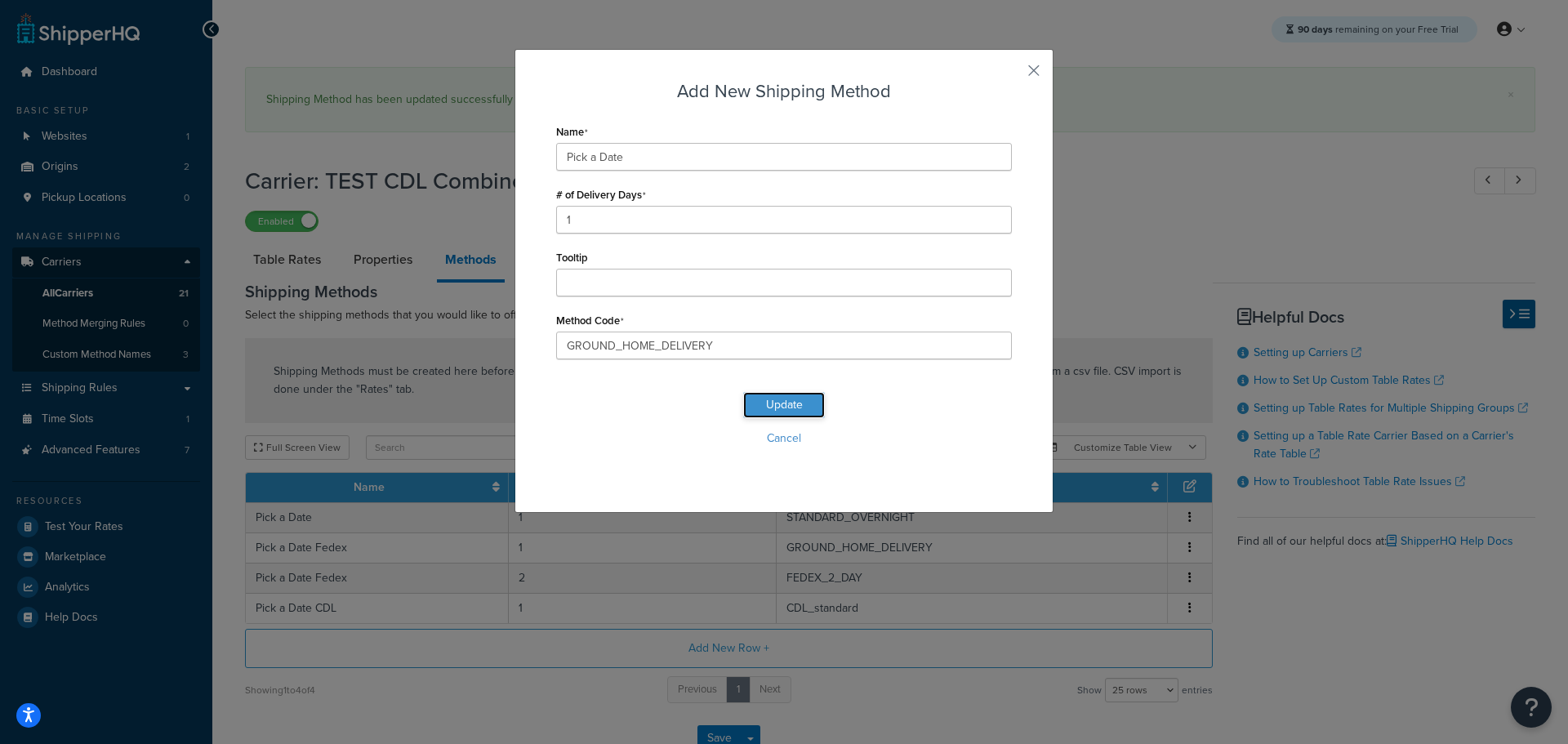
click at [760, 412] on button "Update" at bounding box center [784, 405] width 82 height 26
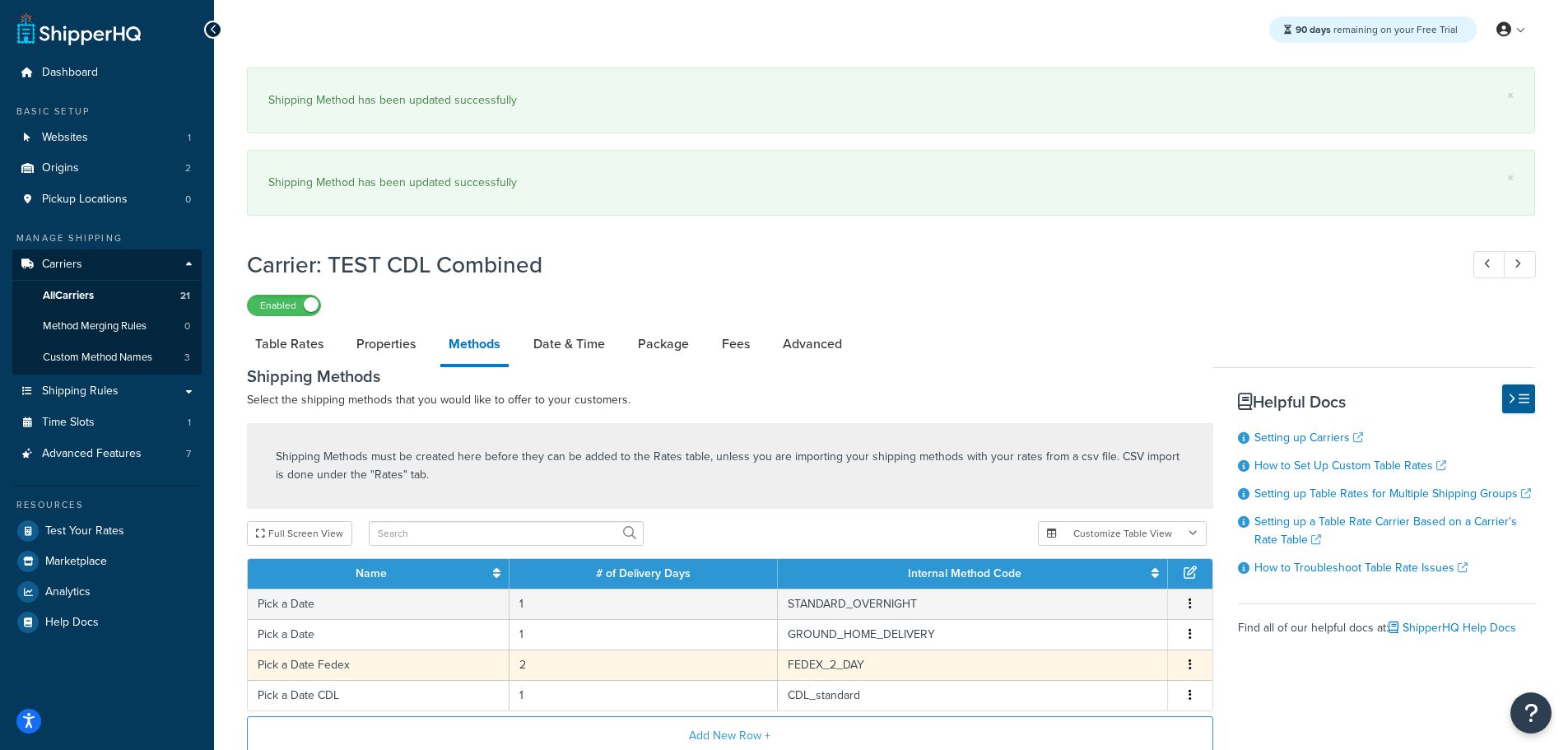
click at [329, 663] on td "Pick a Date Fedex" at bounding box center [379, 665] width 262 height 30
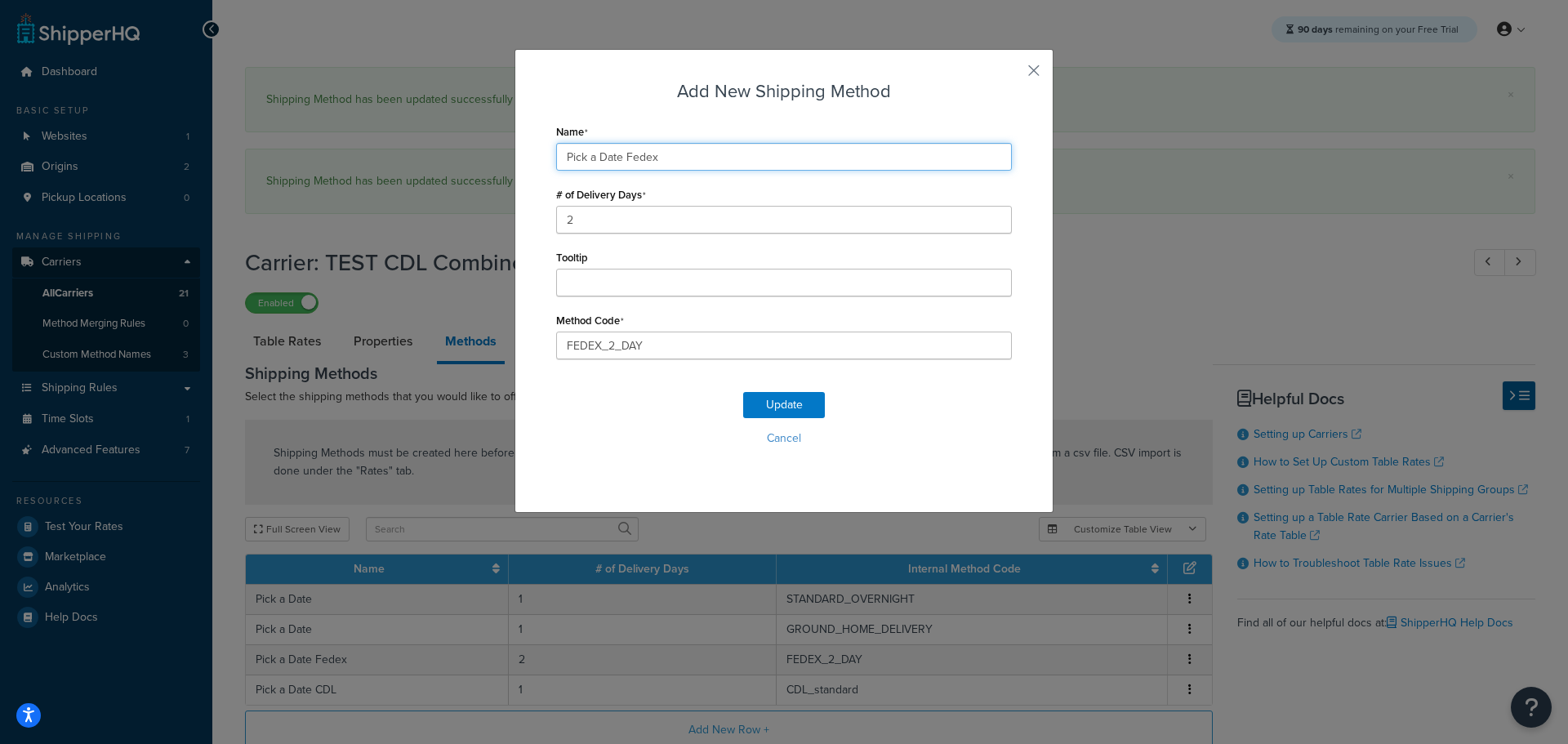
drag, startPoint x: 699, startPoint y: 156, endPoint x: 449, endPoint y: 159, distance: 250.0
click at [449, 157] on div "Add New Shipping Method Name Pick a Date Fedex # of Delivery Days 2 Tooltip Met…" at bounding box center [784, 372] width 1568 height 744
paste input "text"
type input "Pick a Date"
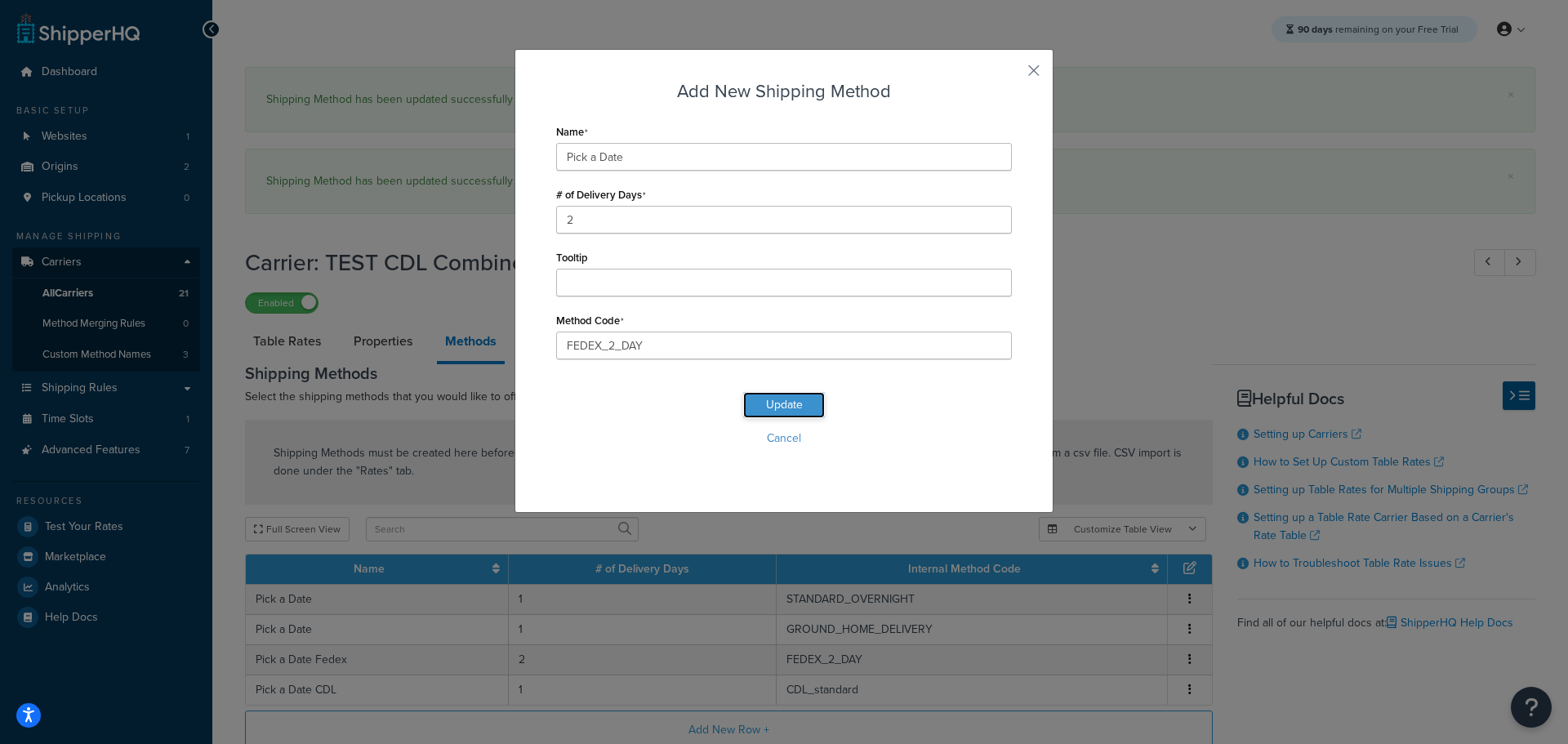
click at [757, 406] on button "Update" at bounding box center [784, 405] width 82 height 26
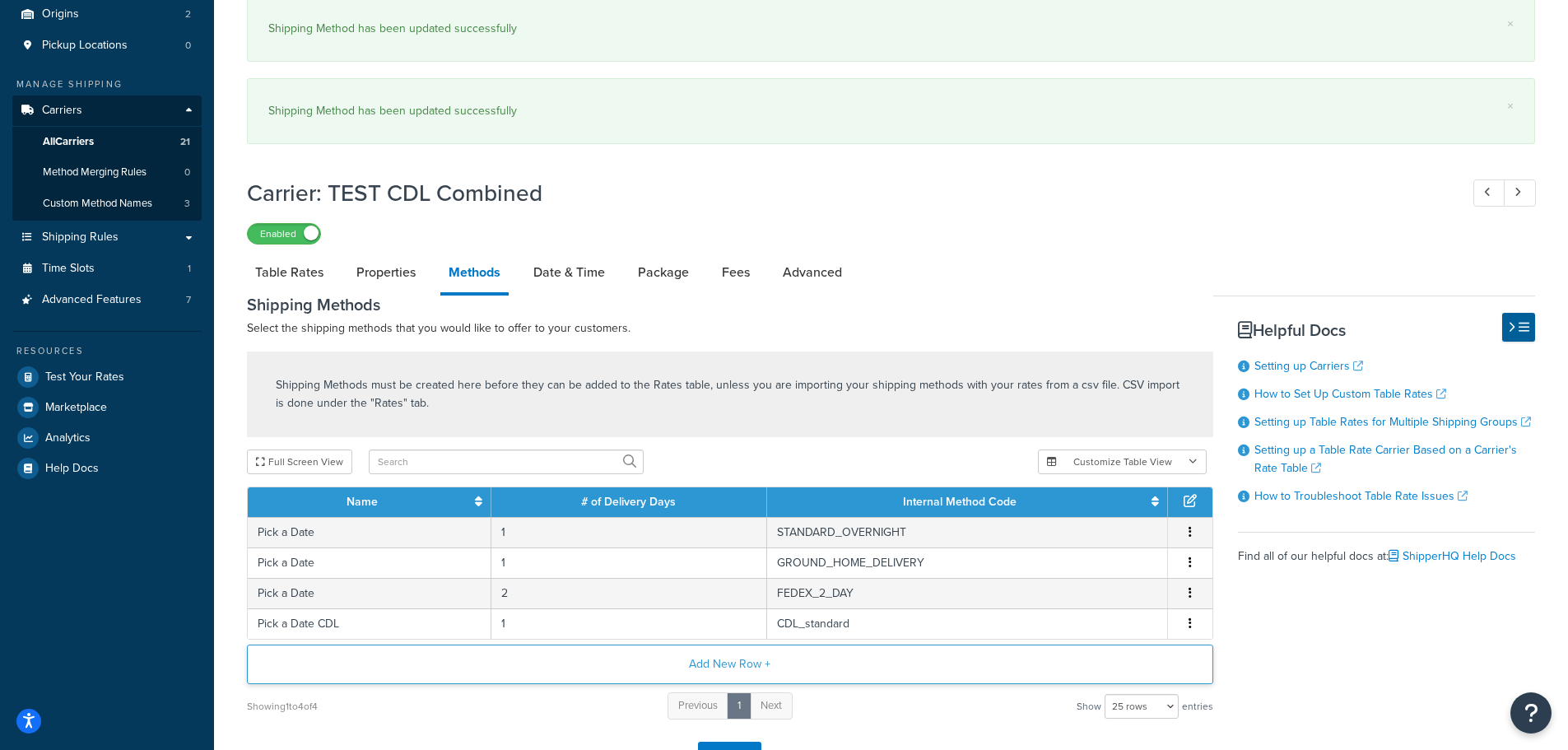
scroll to position [164, 0]
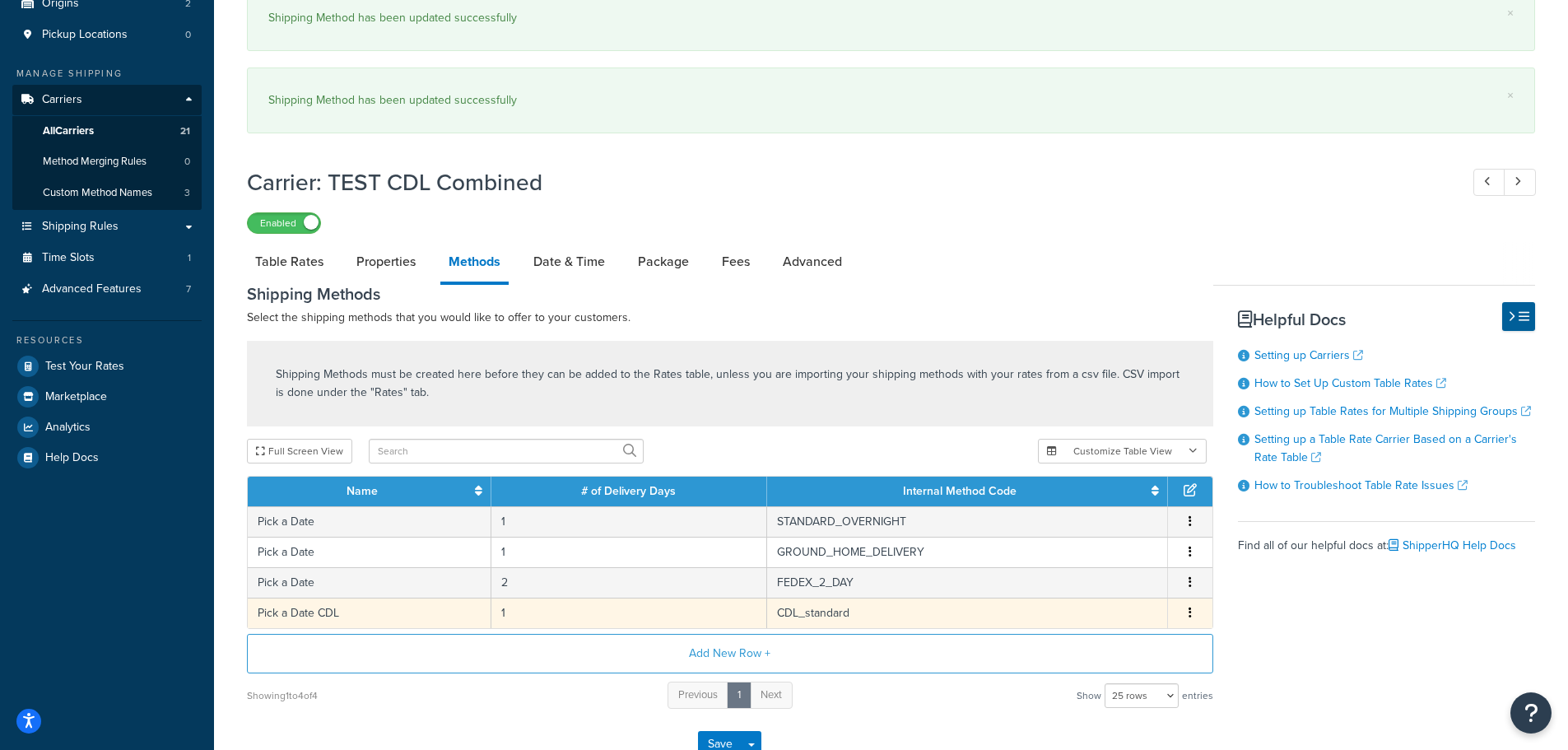
click at [337, 609] on td "Pick a Date CDL" at bounding box center [369, 612] width 244 height 30
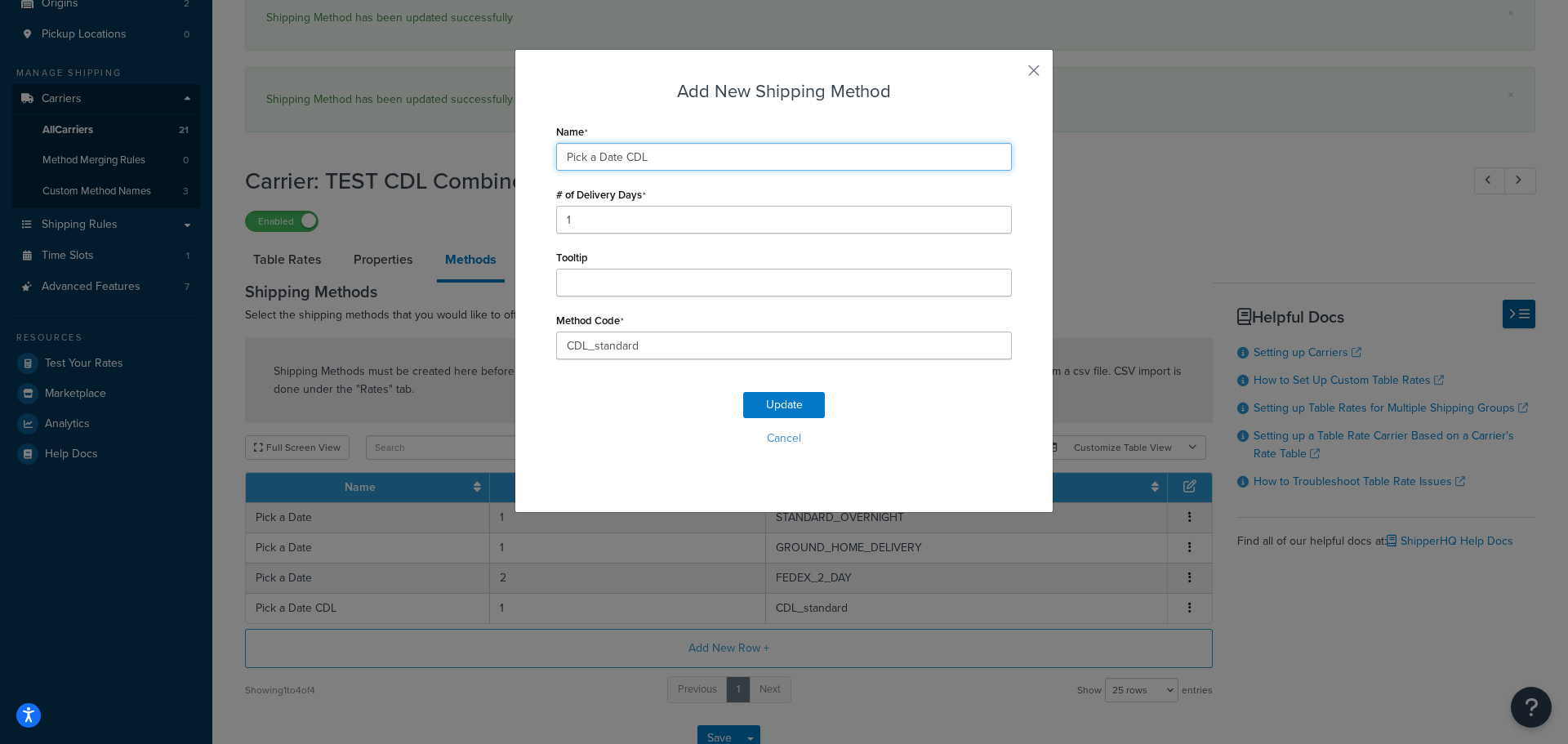
drag, startPoint x: 655, startPoint y: 153, endPoint x: 495, endPoint y: 169, distance: 160.8
click at [501, 165] on div "Add New Shipping Method Name Pick a Date CDL # of Delivery Days 1 Tooltip Metho…" at bounding box center [784, 372] width 1568 height 744
paste input "text"
type input "Pick a Date"
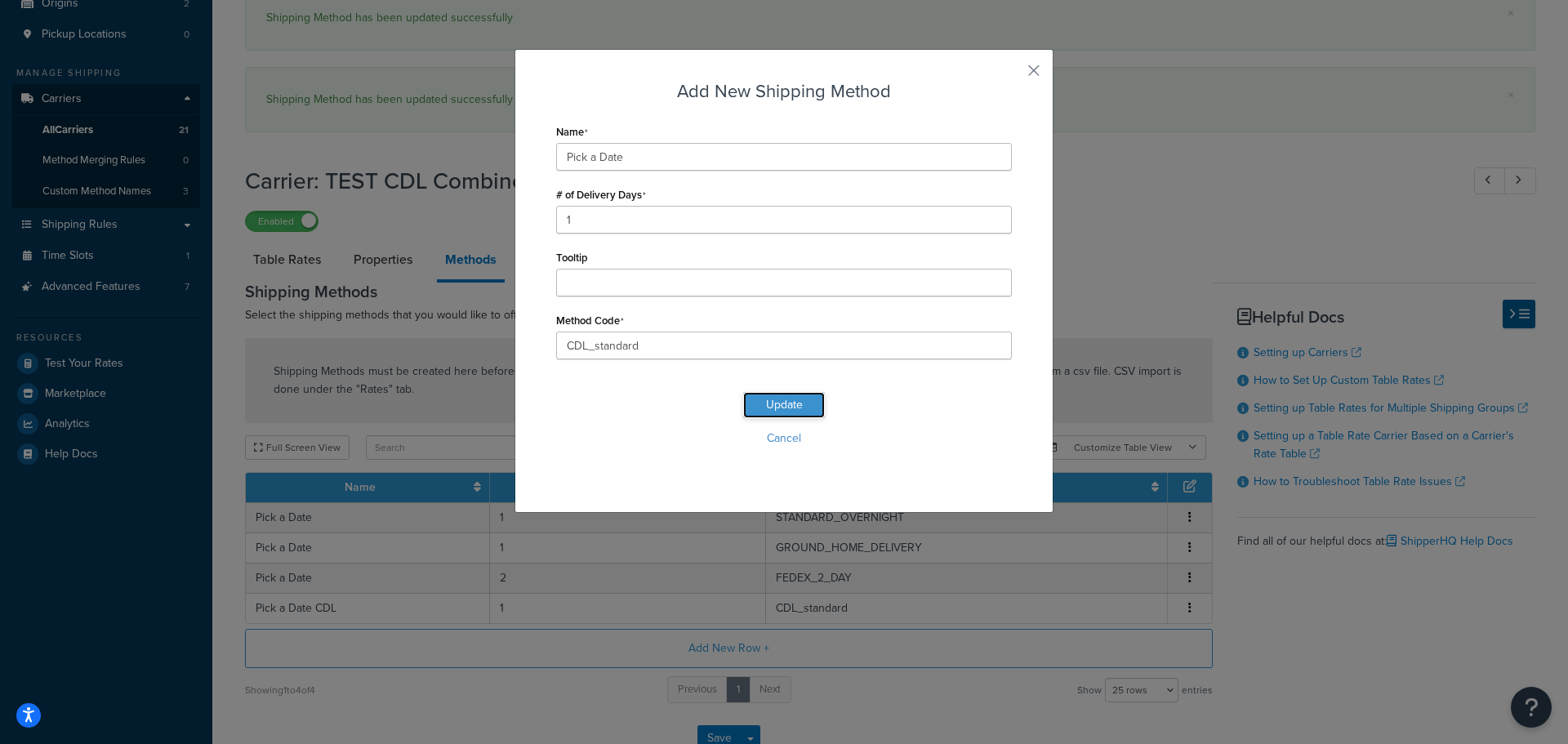
click at [758, 407] on button "Update" at bounding box center [784, 405] width 82 height 26
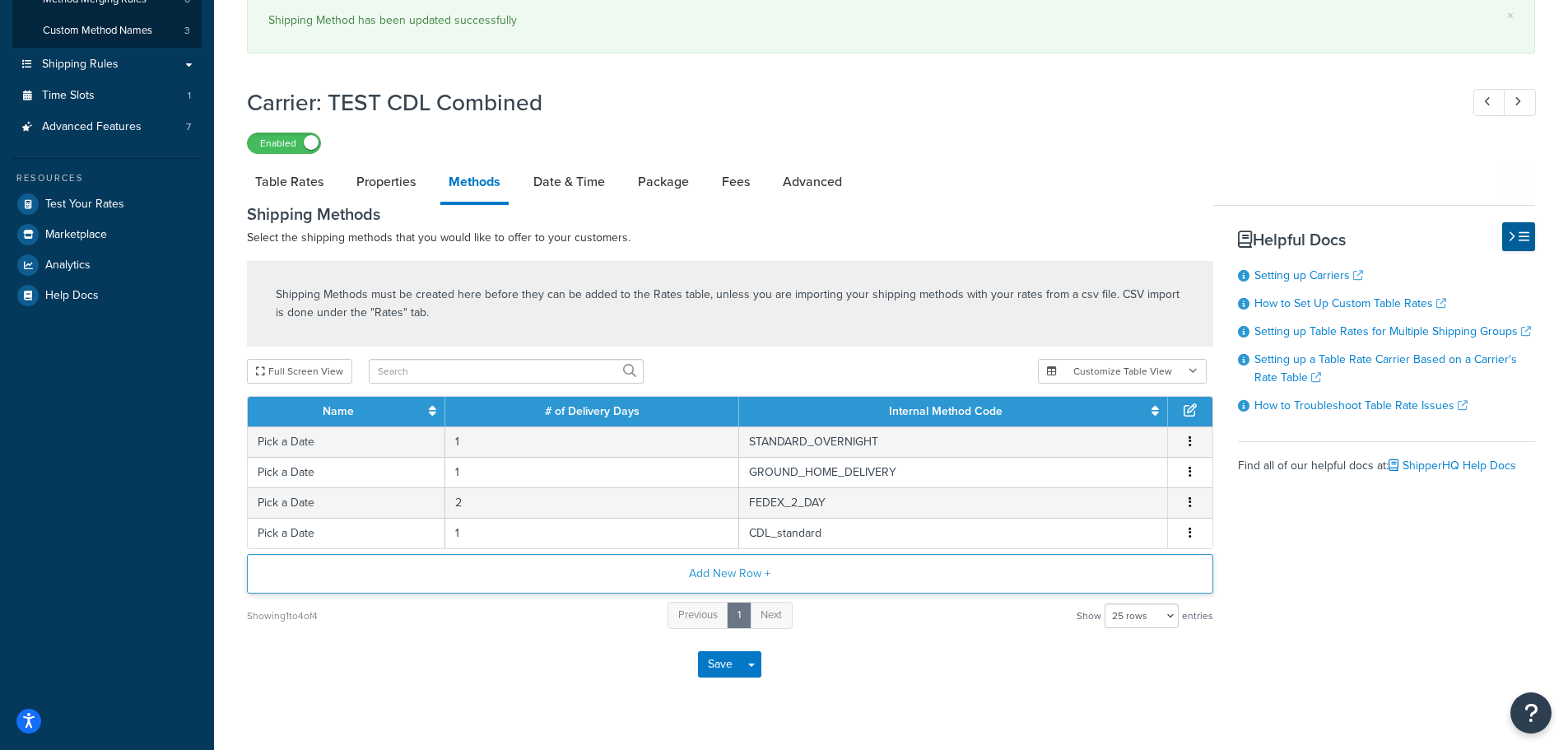
scroll to position [333, 0]
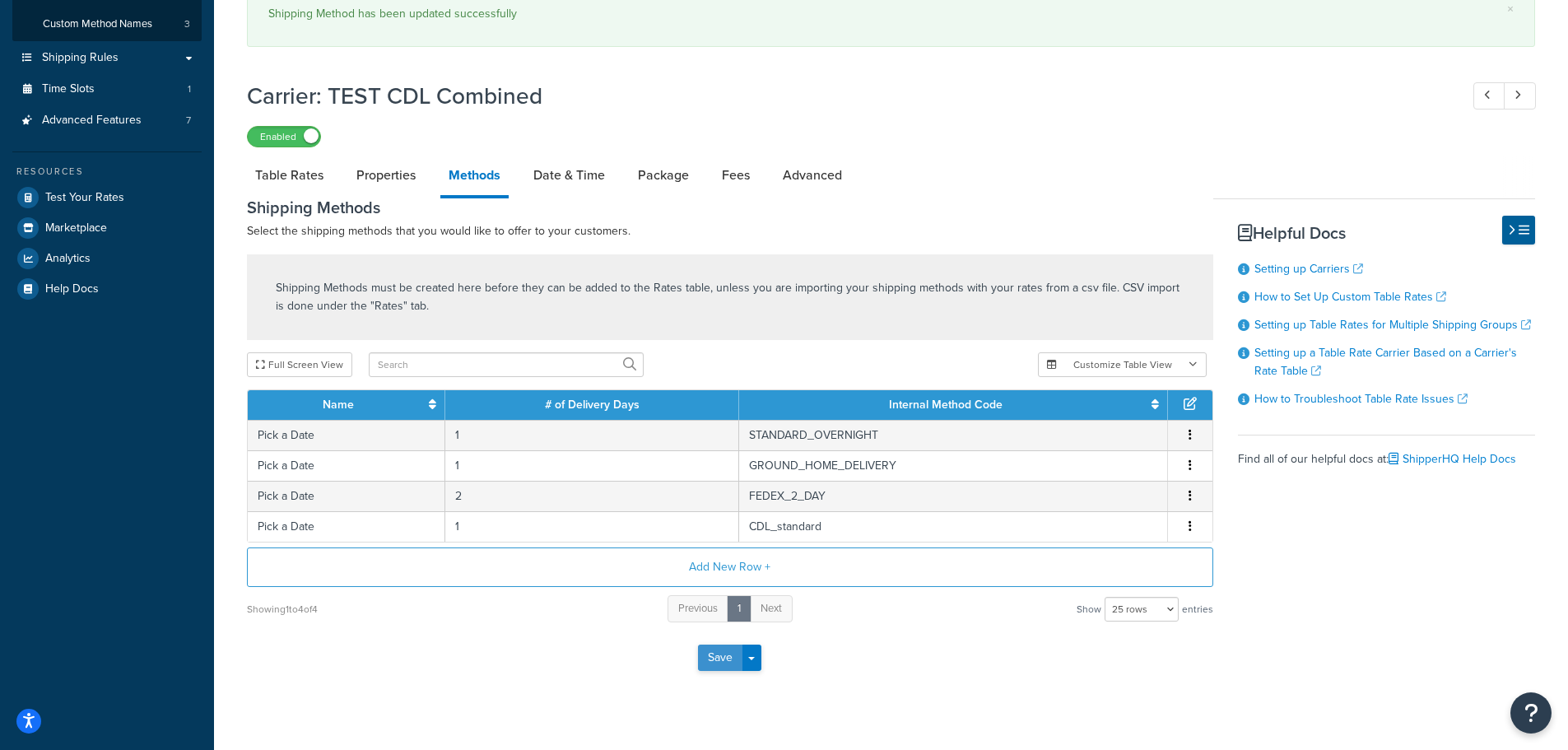
click at [710, 661] on button "Save" at bounding box center [720, 658] width 45 height 27
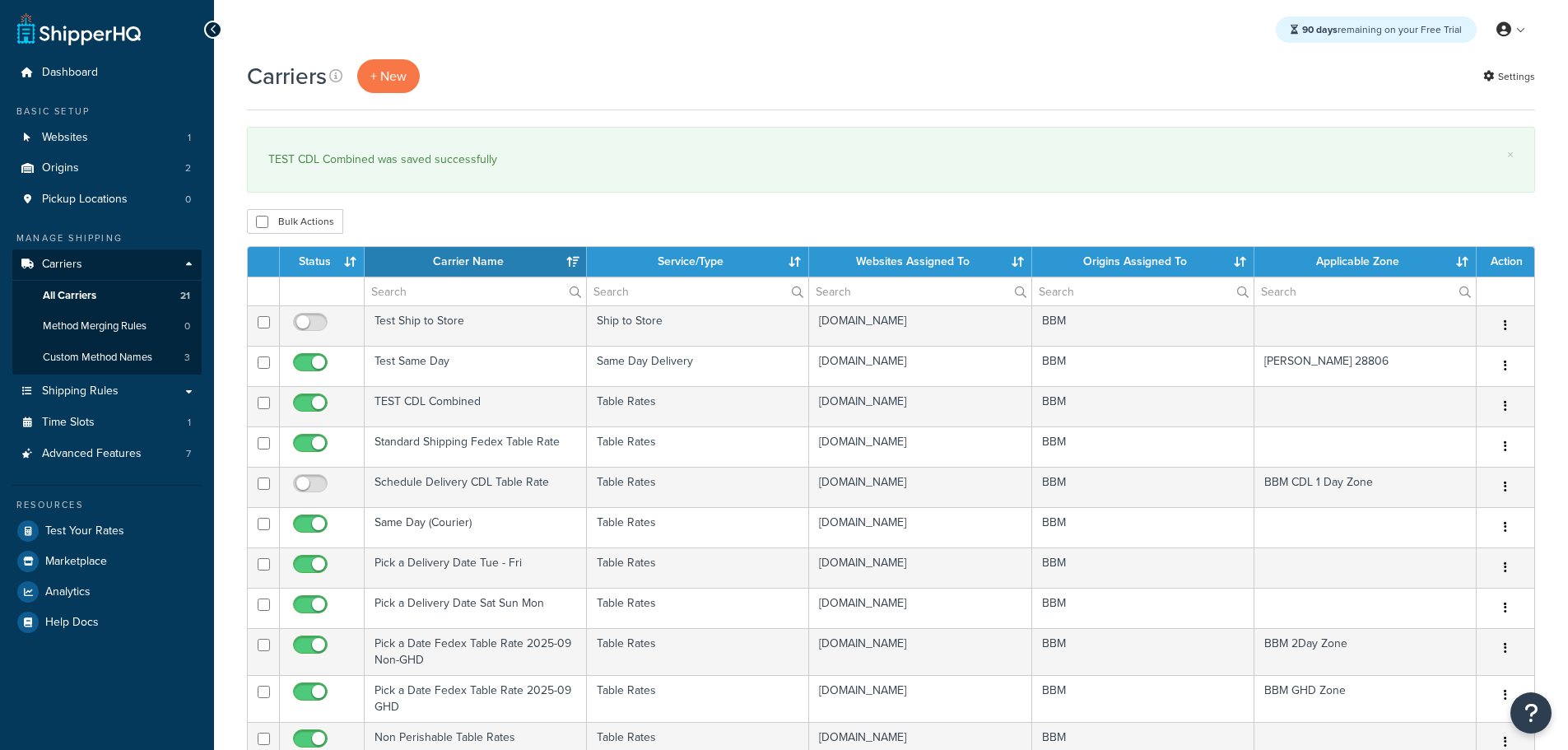
select select "15"
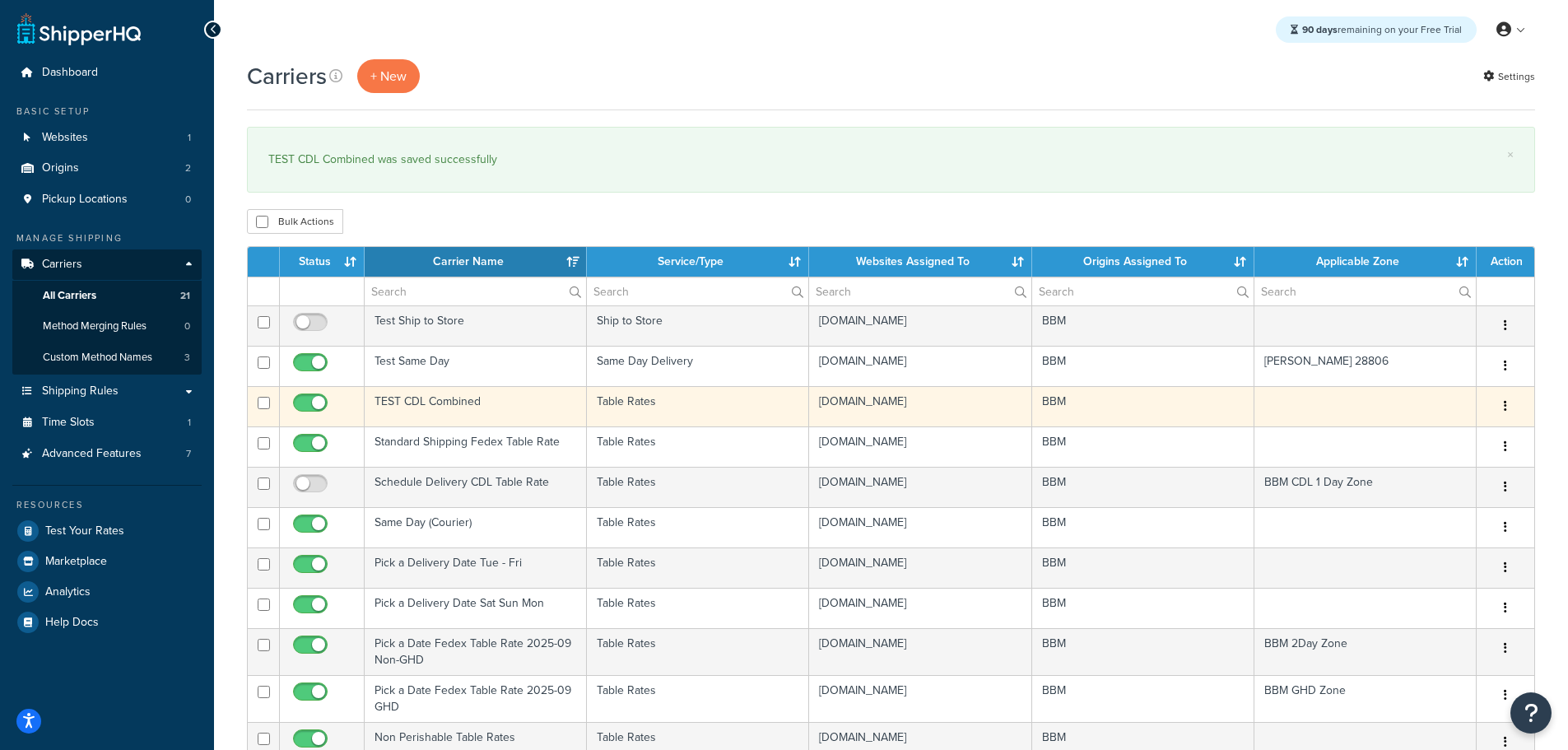
click at [416, 398] on td "TEST CDL Combined" at bounding box center [476, 405] width 222 height 40
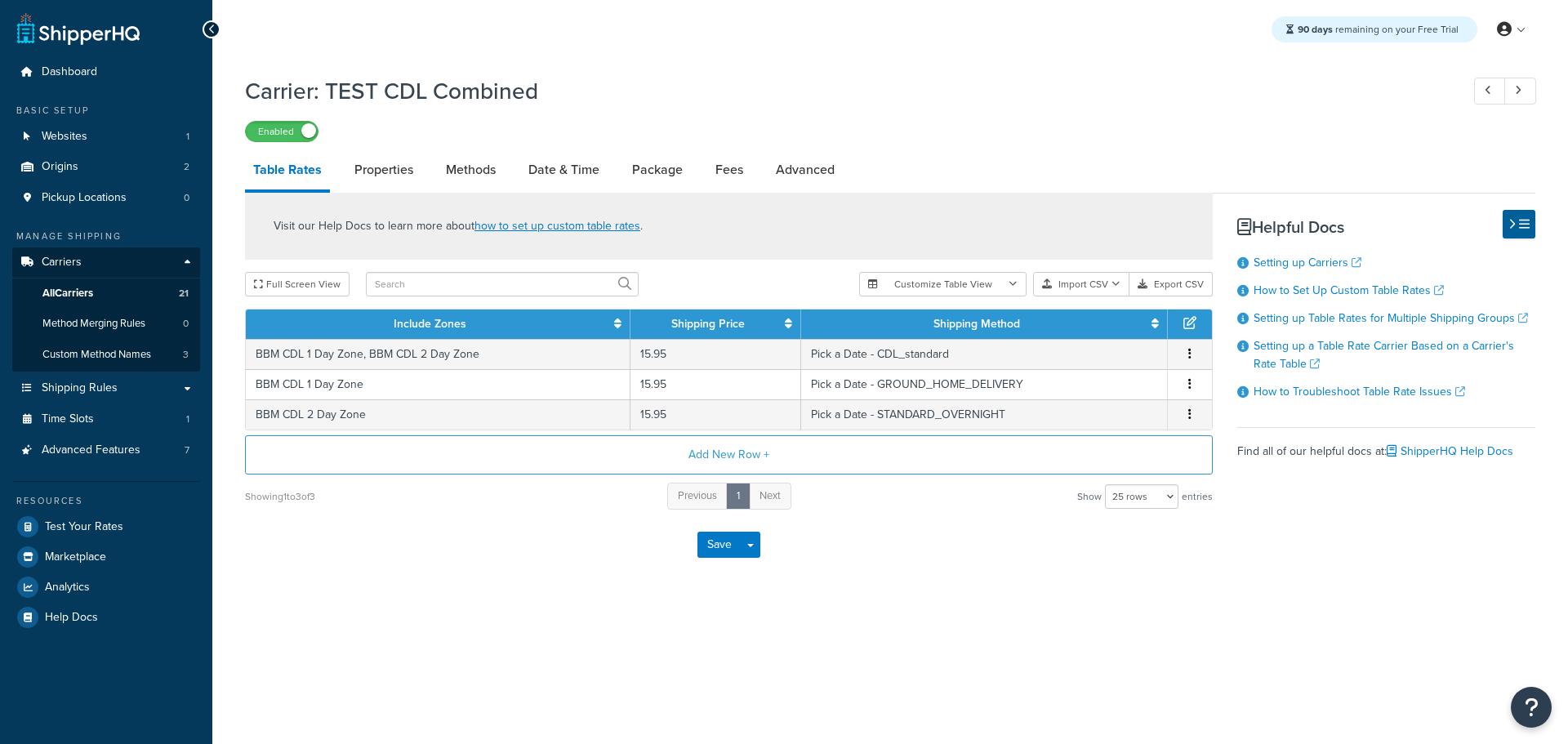
select select "25"
click at [385, 172] on link "Properties" at bounding box center [384, 170] width 75 height 40
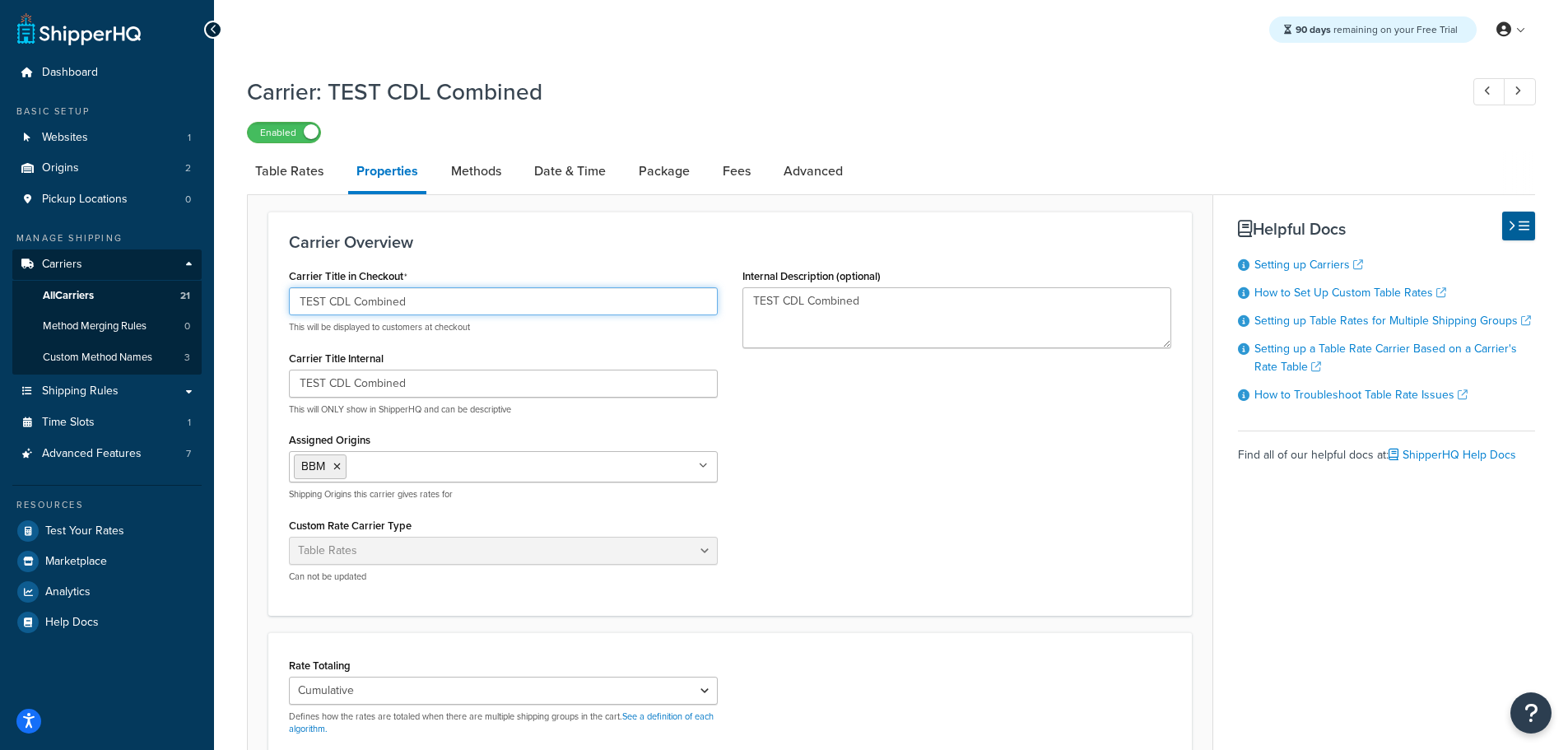
drag, startPoint x: 330, startPoint y: 308, endPoint x: 140, endPoint y: 307, distance: 190.0
click at [141, 307] on div "Dashboard Basic Setup Websites 1 Origins 2 Pickup Locations 0 Manage Shipping C…" at bounding box center [784, 551] width 1568 height 1102
drag, startPoint x: 429, startPoint y: 304, endPoint x: 180, endPoint y: 299, distance: 249.1
click at [180, 299] on div "Dashboard Basic Setup Websites 1 Origins 2 Pickup Locations 0 Manage Shipping C…" at bounding box center [784, 551] width 1568 height 1102
type input "CDL Combined TEST"
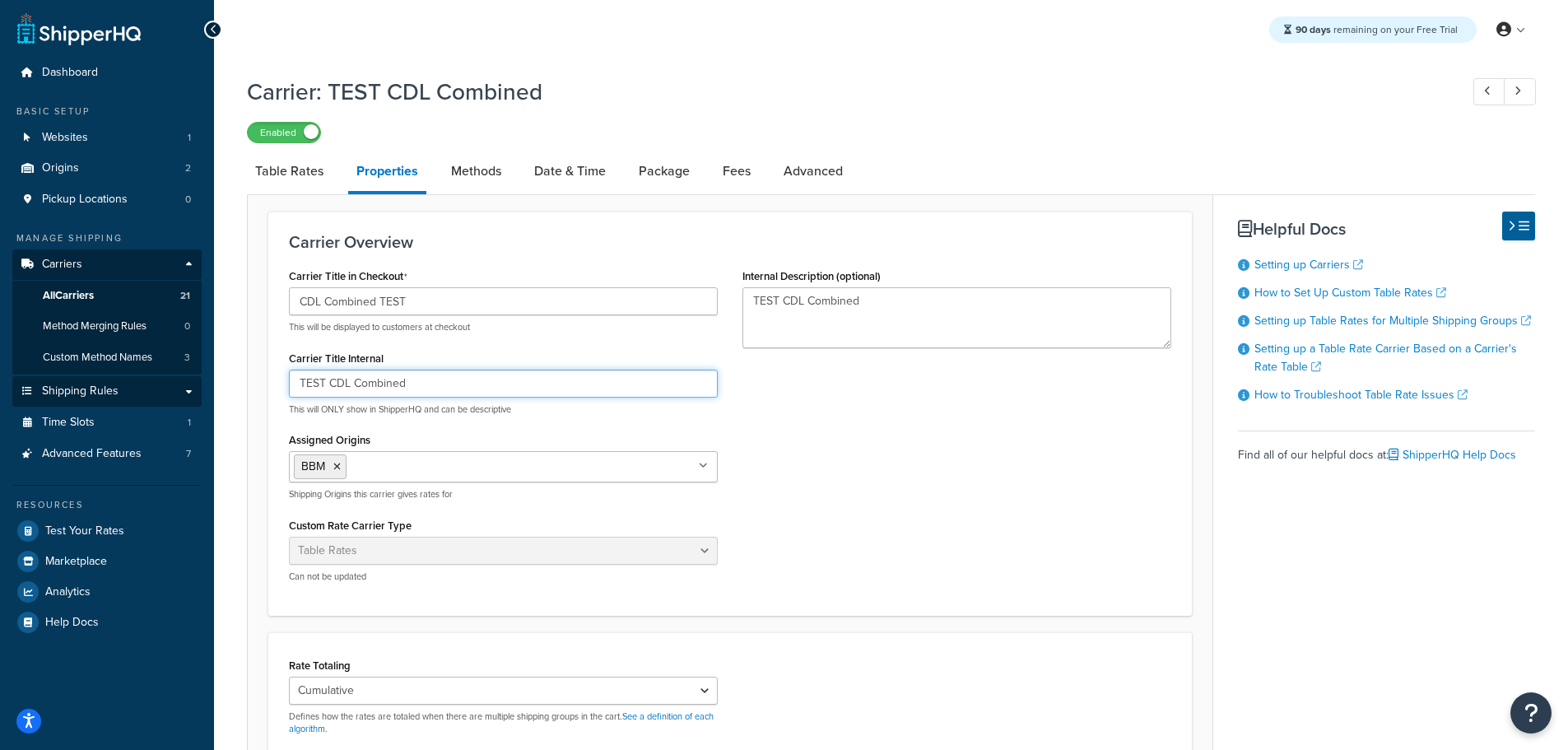
drag, startPoint x: 443, startPoint y: 389, endPoint x: 199, endPoint y: 380, distance: 244.2
click at [202, 380] on div "Dashboard Basic Setup Websites 1 Origins 2 Pickup Locations 0 Manage Shipping C…" at bounding box center [784, 551] width 1568 height 1102
paste input "CDL Combined TEST"
type input "CDL Combined TEST"
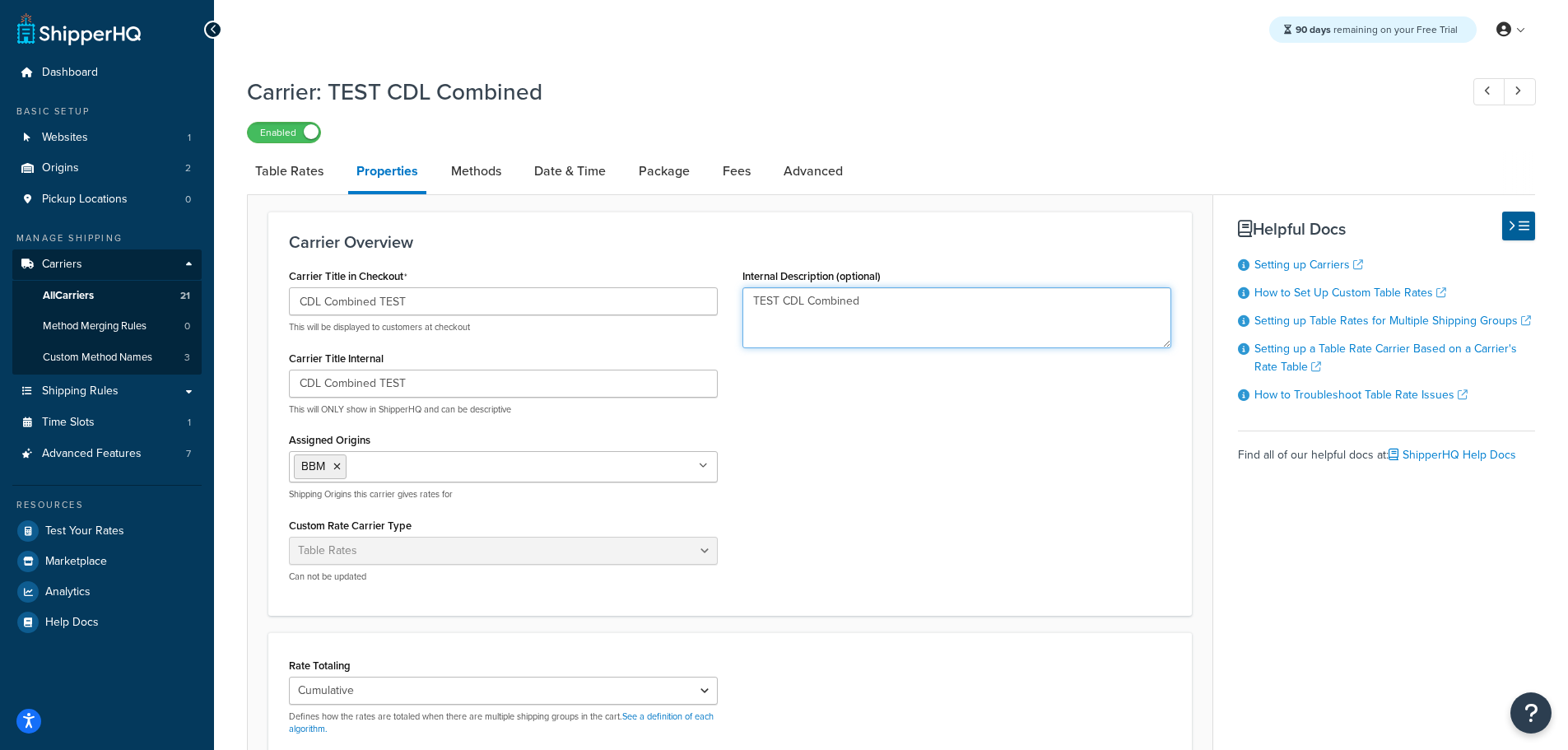
click at [616, 300] on div "Carrier Title in Checkout CDL Combined TEST This will be displayed to customers…" at bounding box center [729, 429] width 907 height 330
paste textarea "CDL Combined TEST"
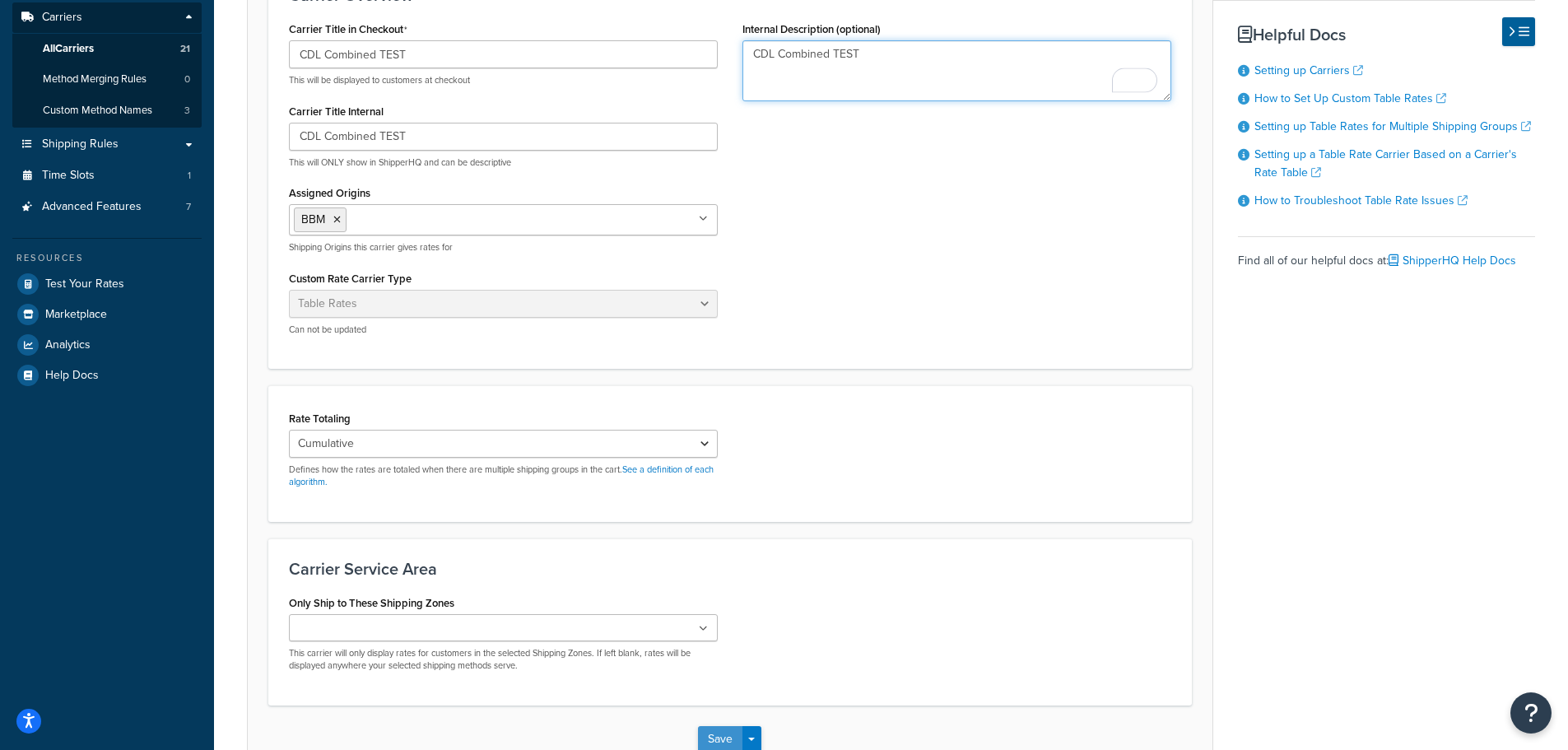
type textarea "CDL Combined TEST"
click at [716, 738] on button "Save" at bounding box center [720, 739] width 45 height 27
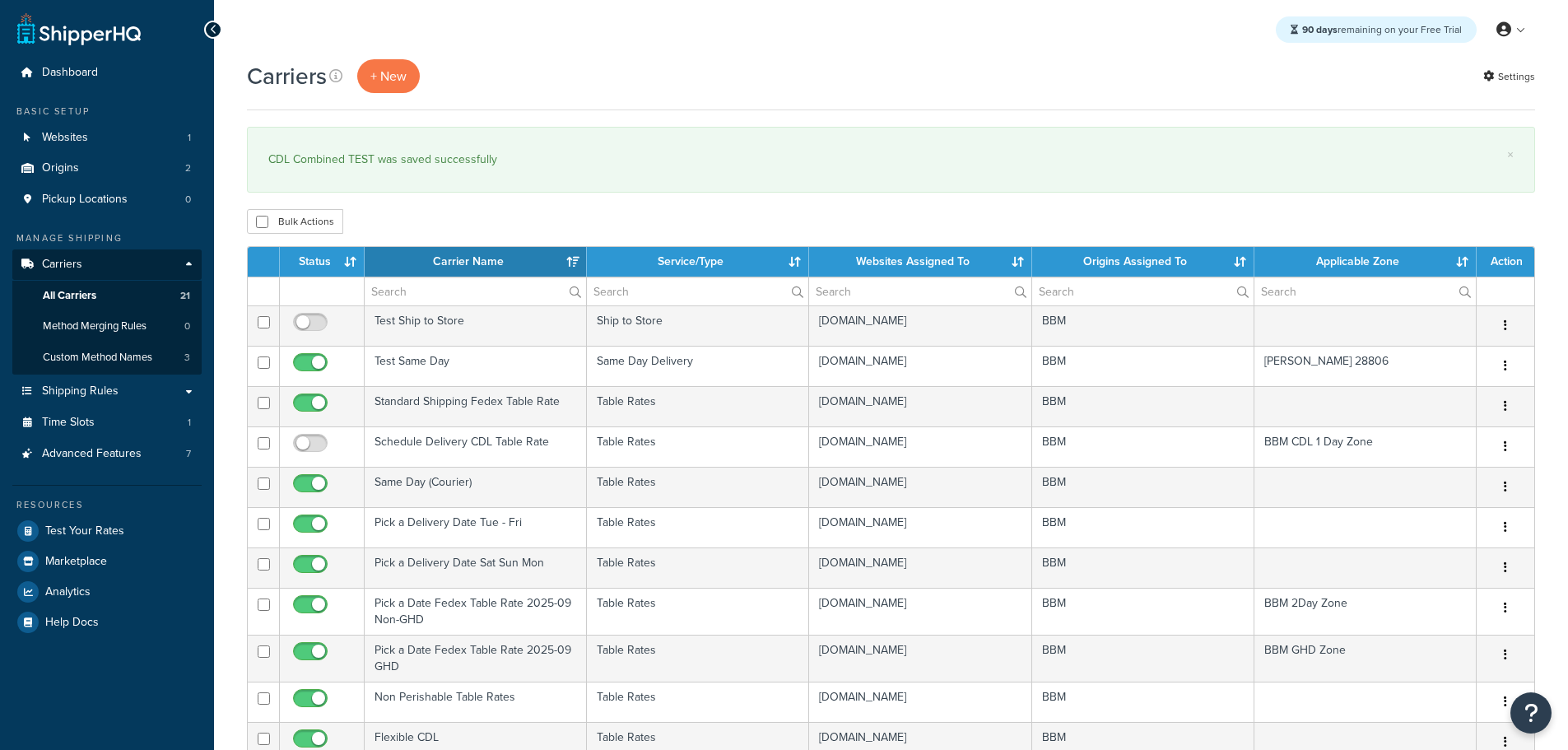
select select "15"
